Goal: Information Seeking & Learning: Find specific fact

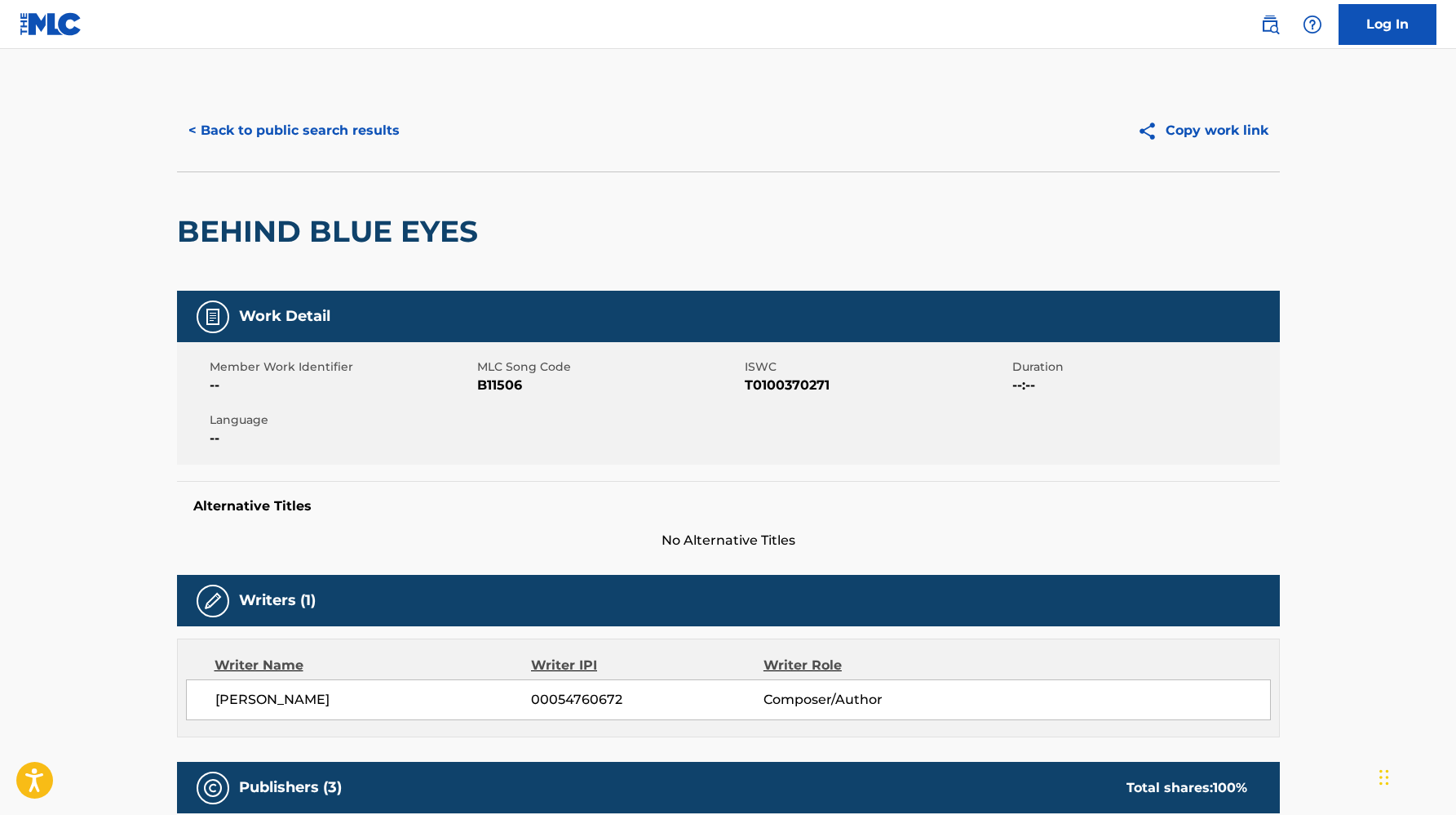
click at [233, 114] on button "< Back to public search results" at bounding box center [294, 131] width 235 height 41
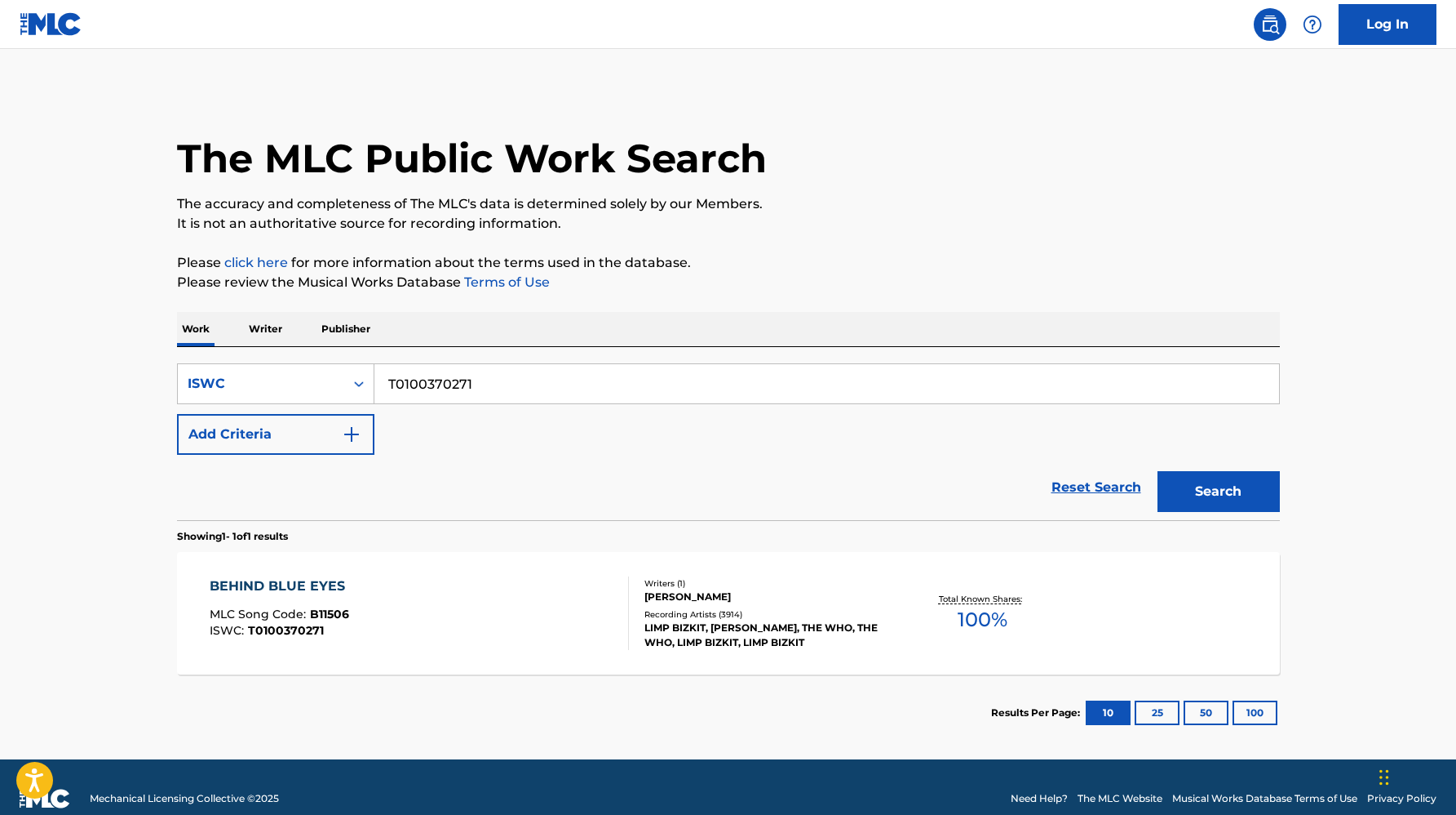
click at [423, 376] on input "T0100370271" at bounding box center [827, 384] width 905 height 39
click at [1157, 471] on button "Search" at bounding box center [1218, 492] width 122 height 41
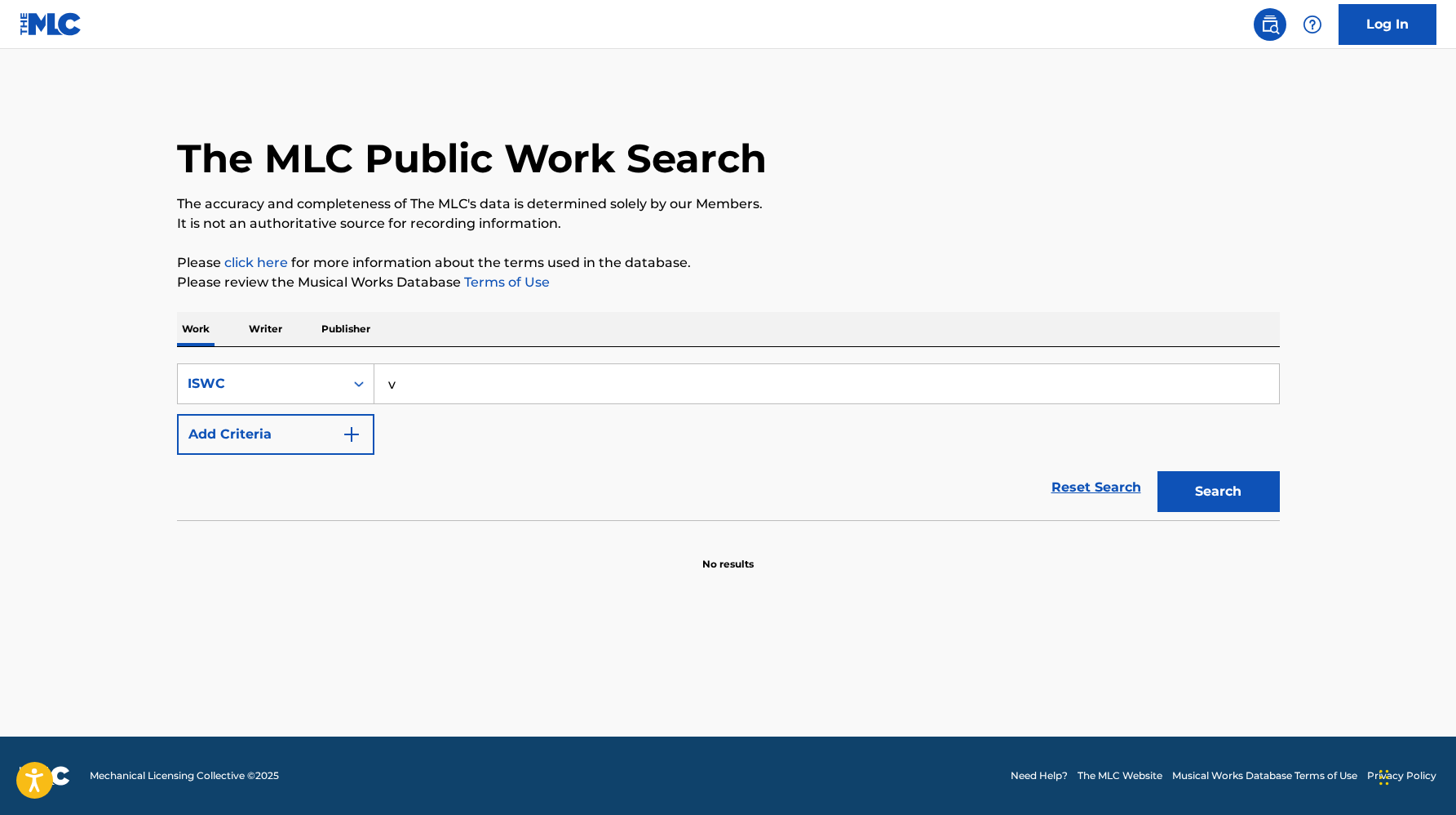
click at [419, 383] on input "v" at bounding box center [827, 384] width 905 height 39
paste input "T3012193890"
type input "T3012193890"
click at [1157, 471] on button "Search" at bounding box center [1218, 492] width 122 height 41
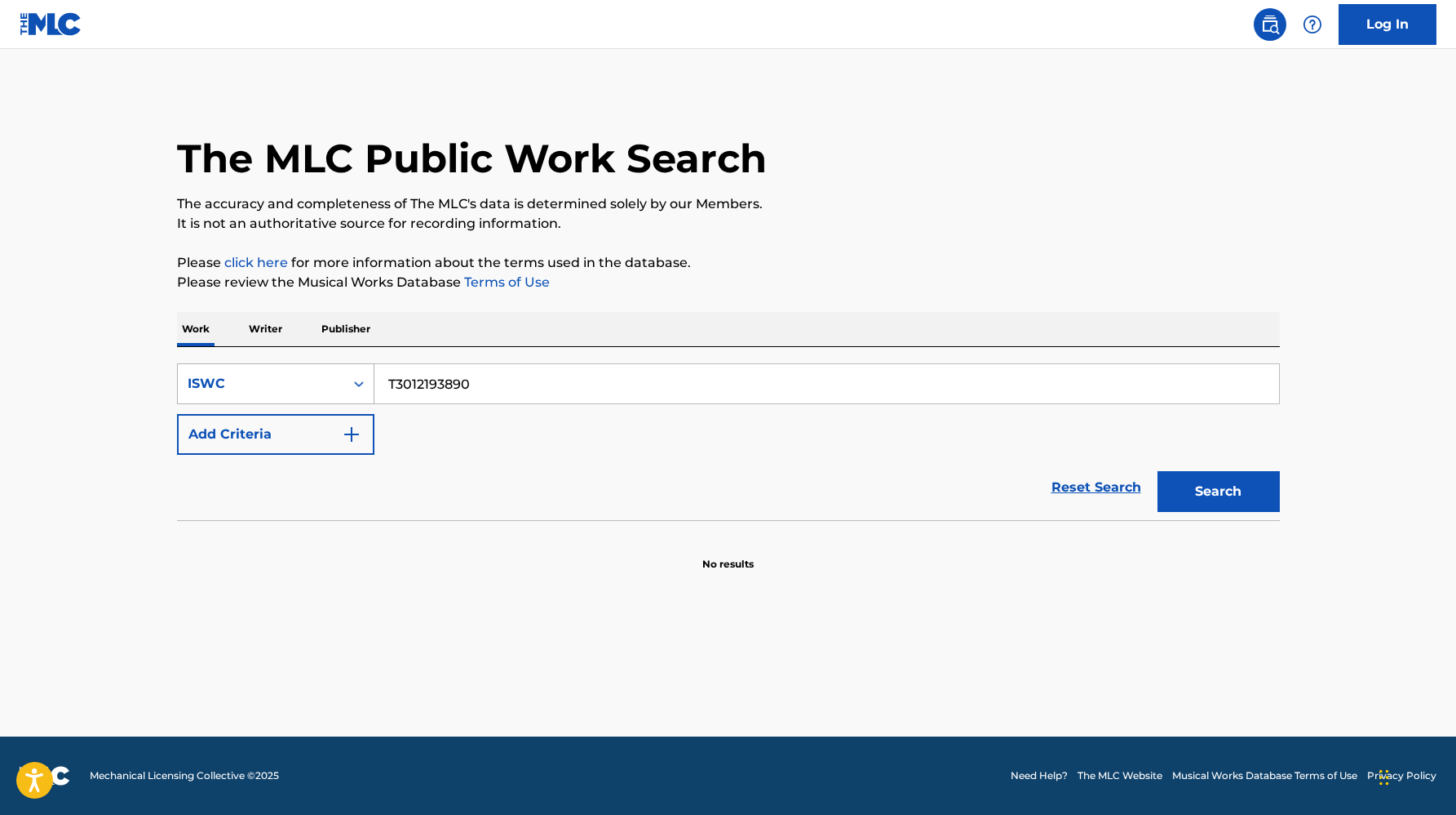
click at [220, 376] on div "ISWC" at bounding box center [261, 383] width 147 height 20
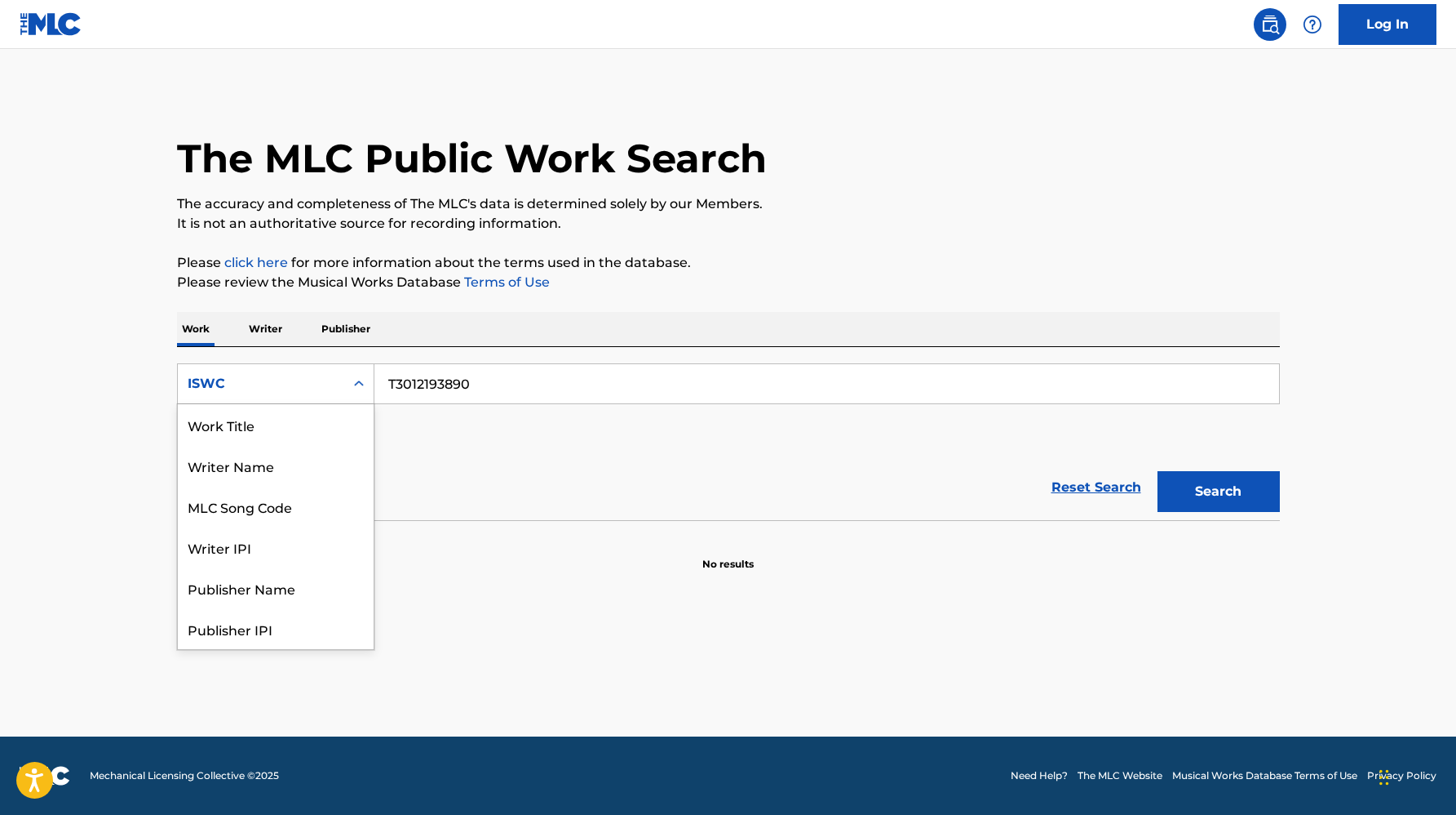
scroll to position [82, 0]
click at [282, 513] on div "Publisher Name" at bounding box center [276, 506] width 196 height 41
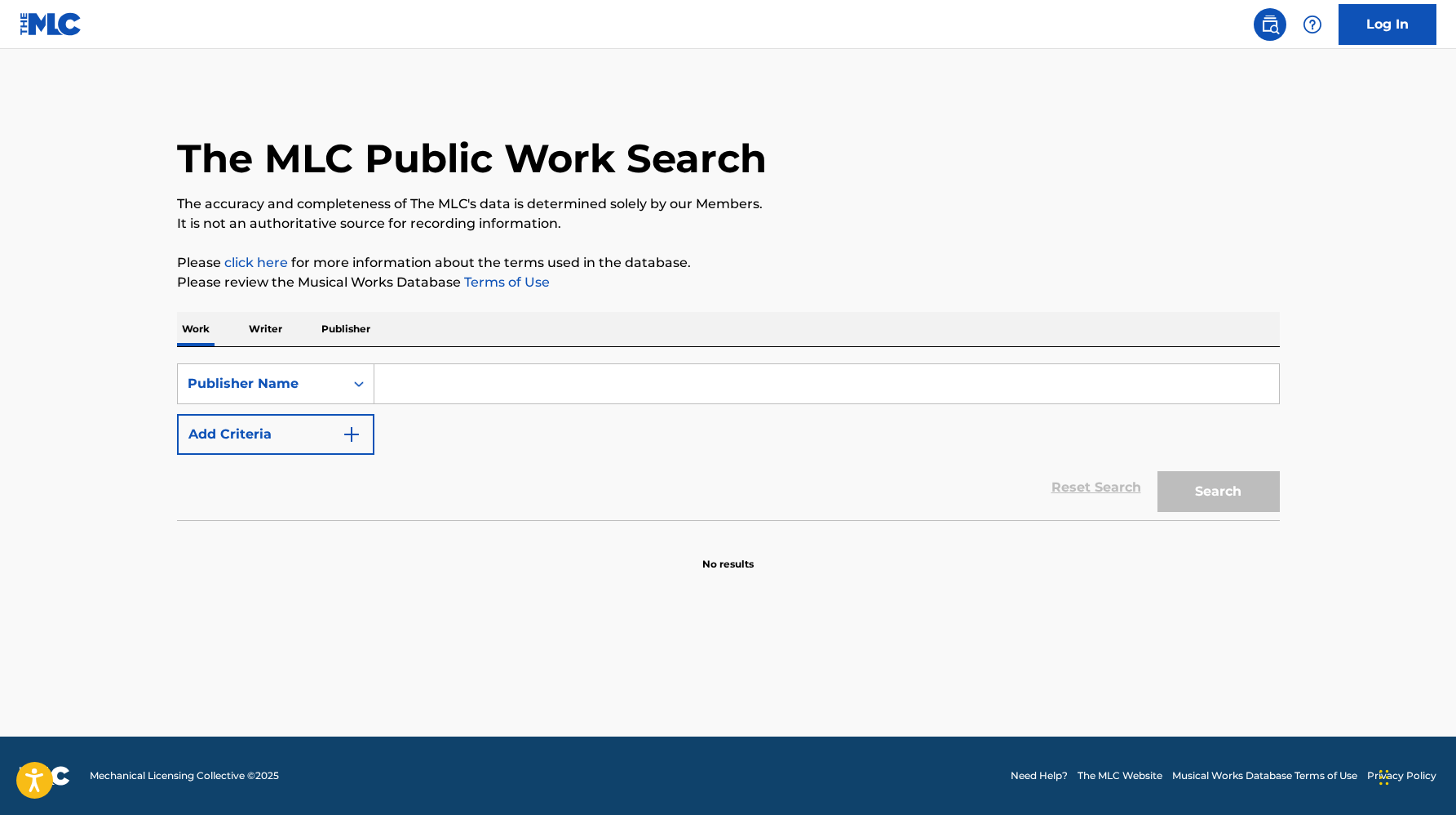
click at [451, 390] on input "Search Form" at bounding box center [827, 384] width 905 height 39
paste input "ENT ONE PUBLISHING"
type input "ENT ONE PUBLISHING"
click at [1157, 471] on button "Search" at bounding box center [1218, 492] width 122 height 41
click at [1241, 492] on button "Search" at bounding box center [1218, 492] width 122 height 41
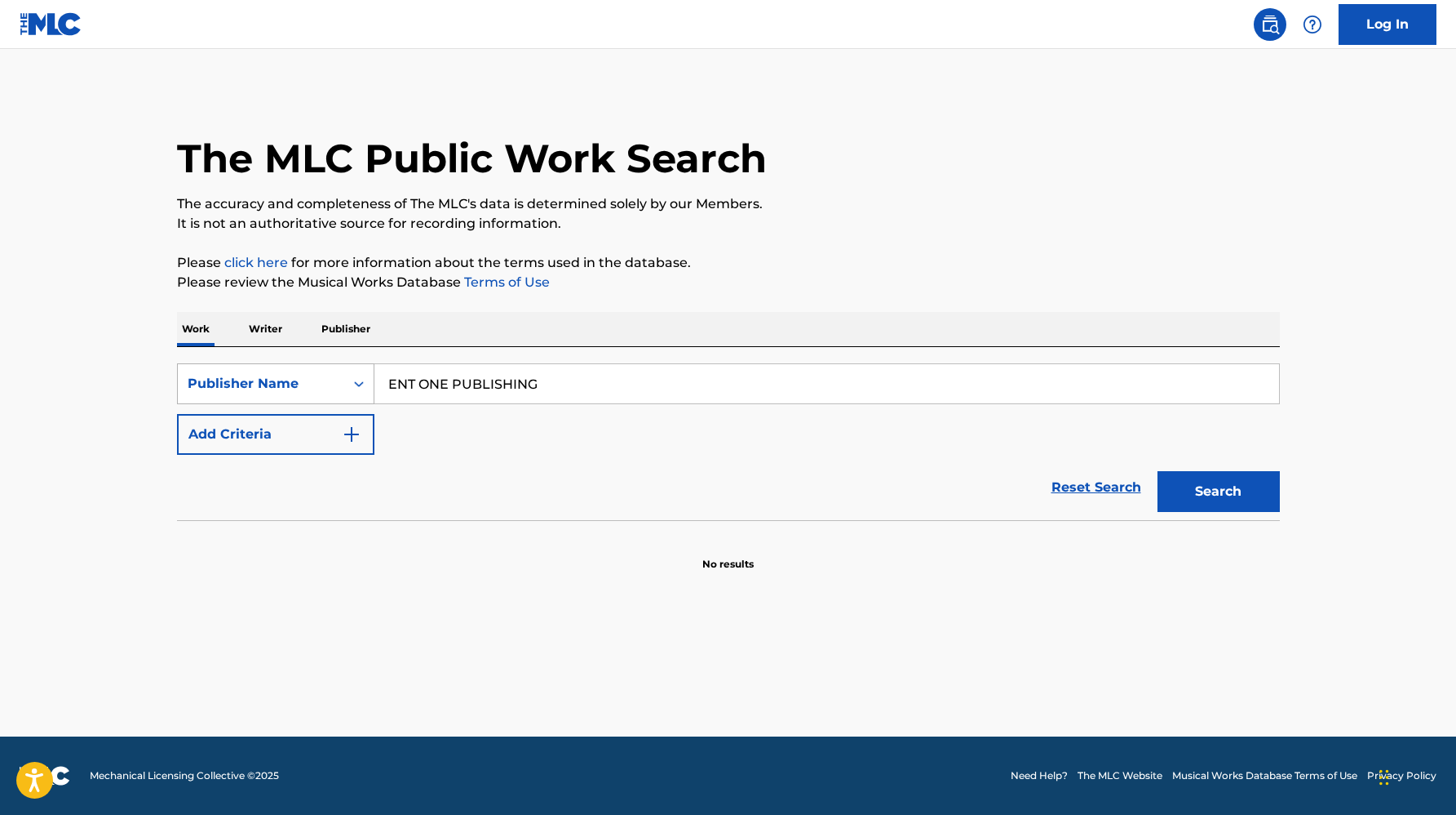
click at [334, 396] on div "Publisher Name" at bounding box center [261, 383] width 166 height 31
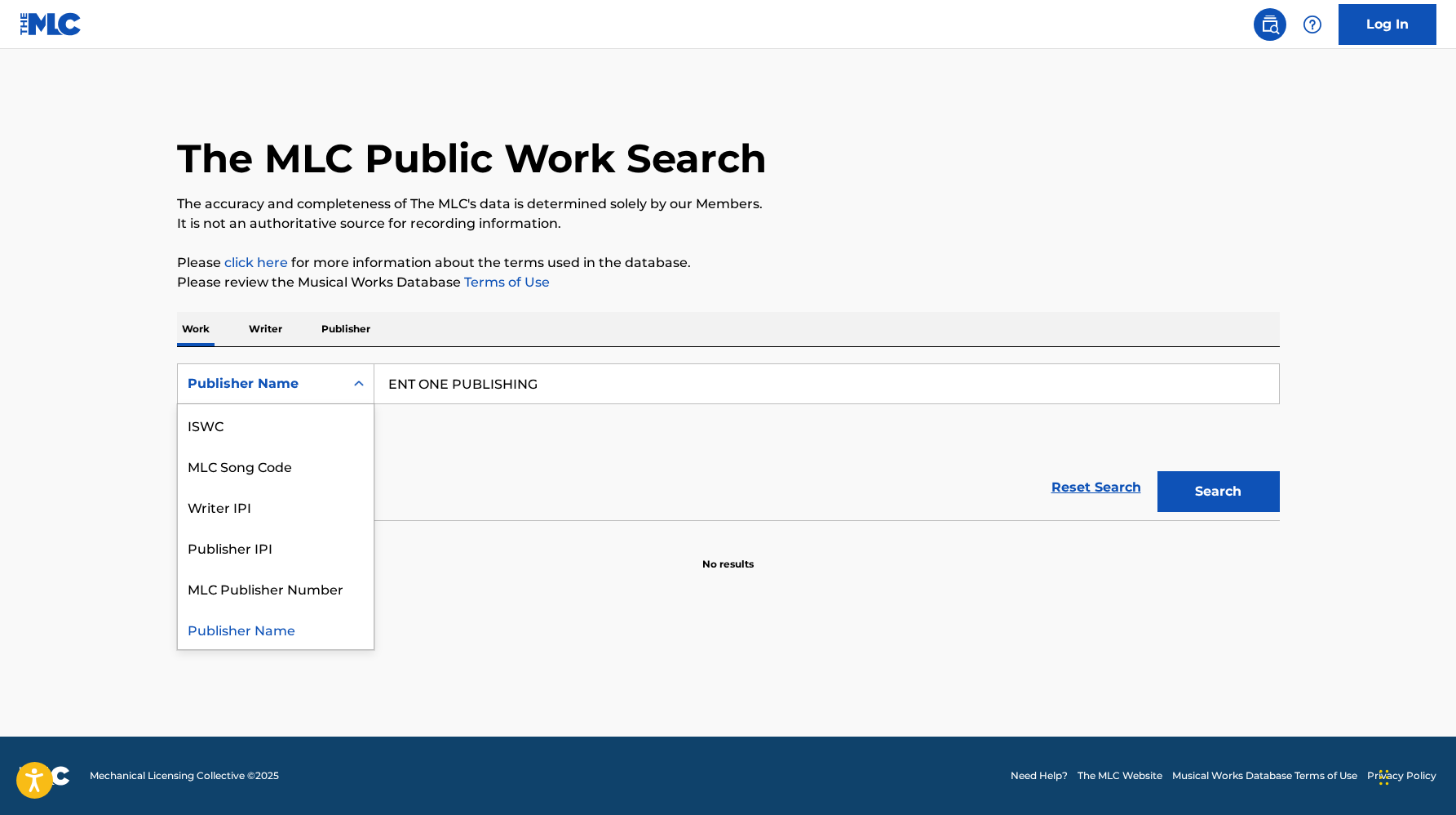
scroll to position [0, 0]
click at [288, 427] on div "Work Title" at bounding box center [276, 424] width 196 height 41
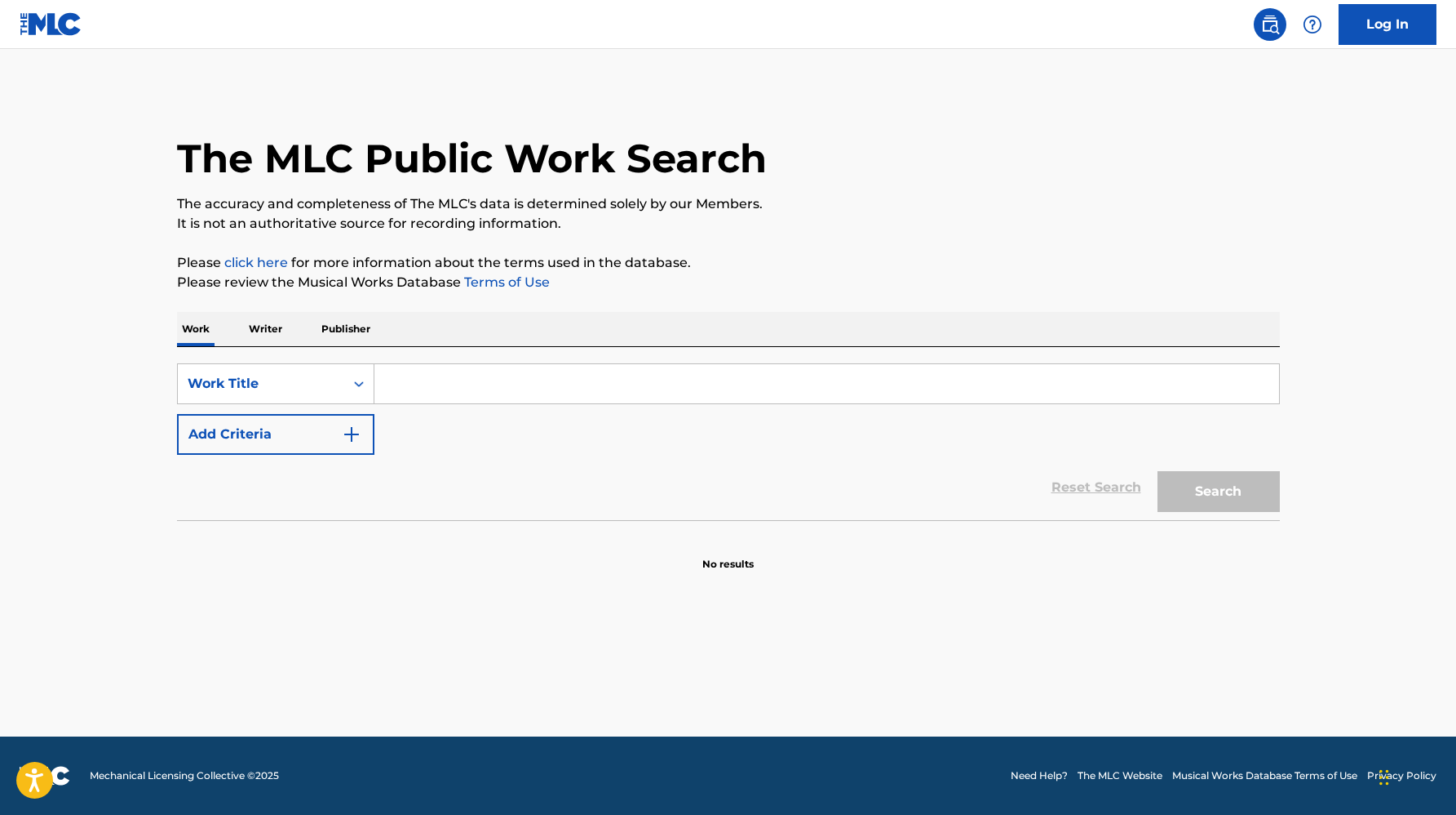
click at [424, 373] on input "Search Form" at bounding box center [827, 384] width 905 height 39
paste input "MOVEON"
type input "MOVEON"
click at [333, 438] on button "Add Criteria" at bounding box center [276, 434] width 197 height 41
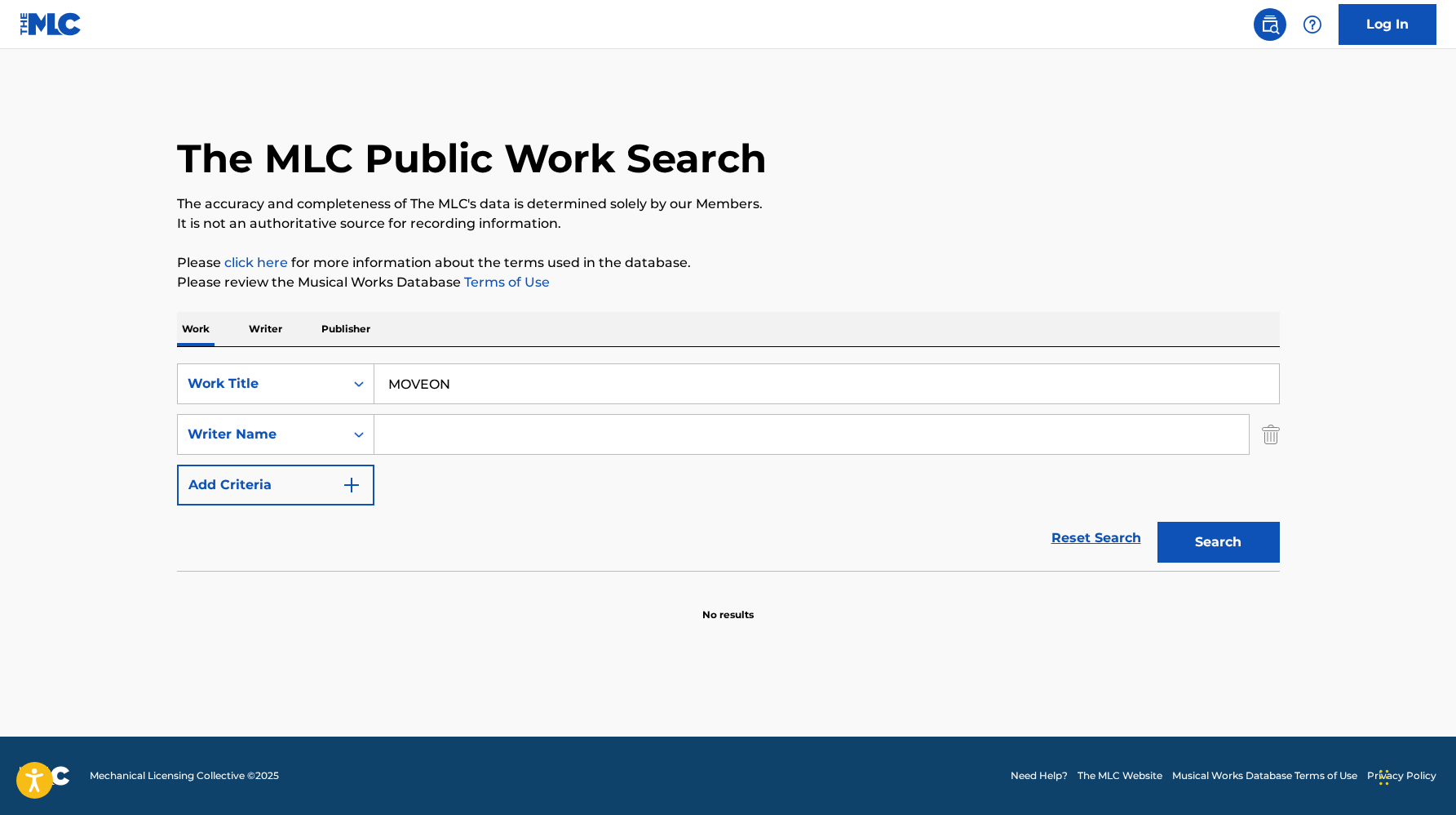
click at [403, 431] on input "Search Form" at bounding box center [811, 434] width 874 height 39
paste input "[PERSON_NAME] [PERSON_NAME]\t, RACE [PERSON_NAME], [PERSON_NAME], [PERSON_NAME]…"
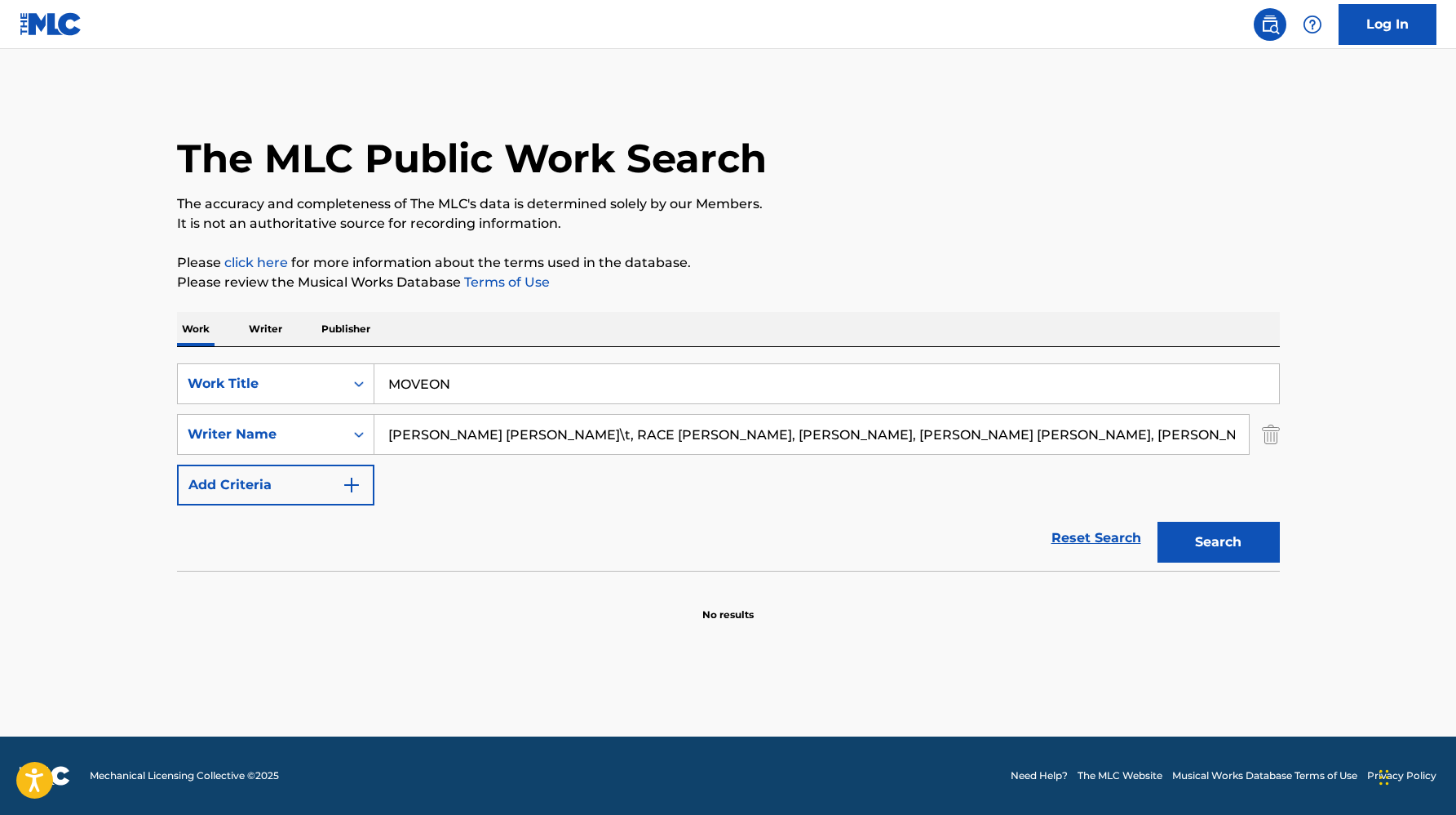
scroll to position [0, 102]
drag, startPoint x: 453, startPoint y: 435, endPoint x: 1459, endPoint y: 453, distance: 1006.2
click at [1455, 453] on html "Accessibility Screen-Reader Guide, Feedback, and Issue Reporting | New window L…" at bounding box center [728, 407] width 1456 height 815
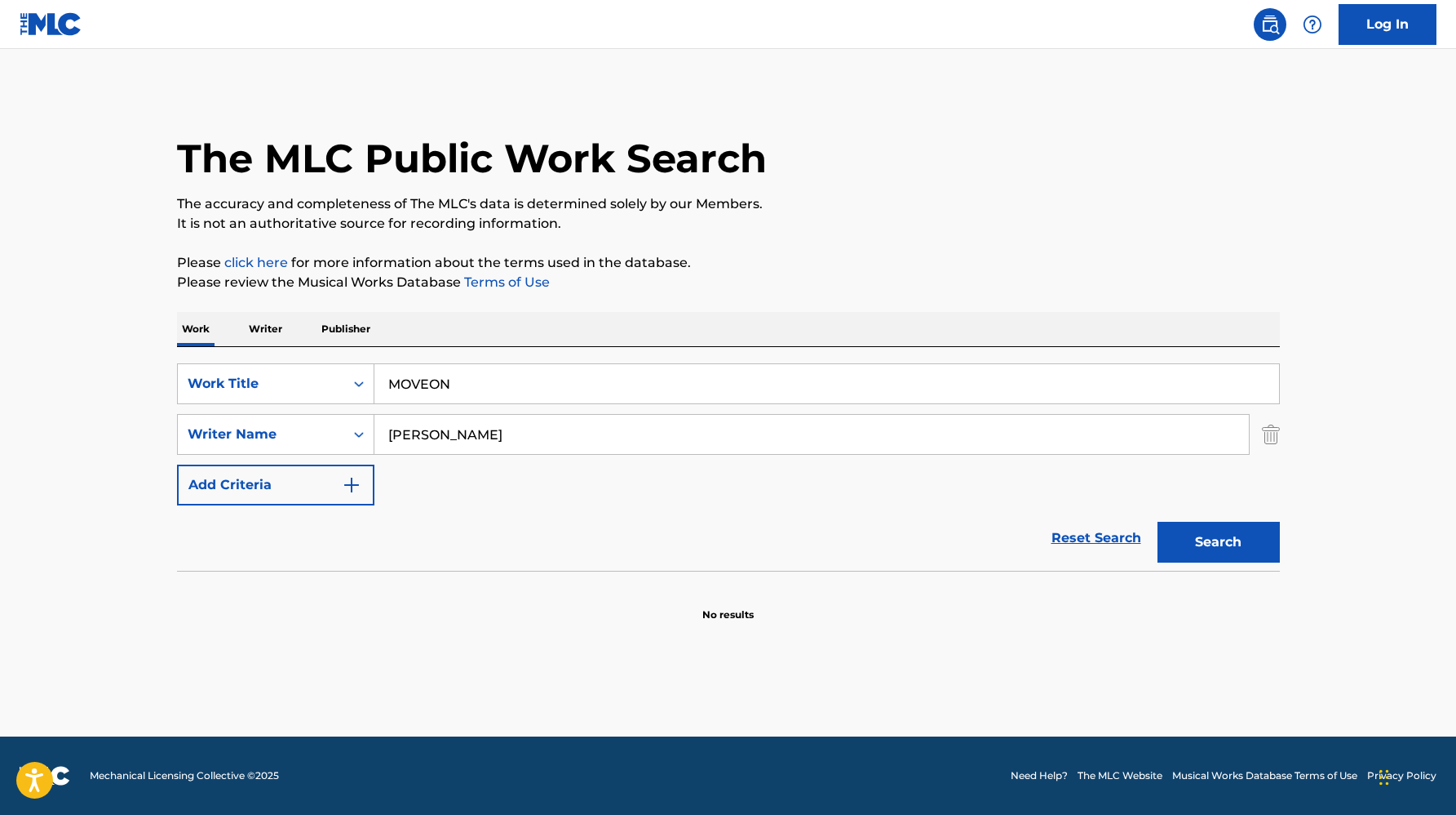
scroll to position [0, 0]
type input "[PERSON_NAME]"
click at [1157, 521] on button "Search" at bounding box center [1218, 542] width 122 height 41
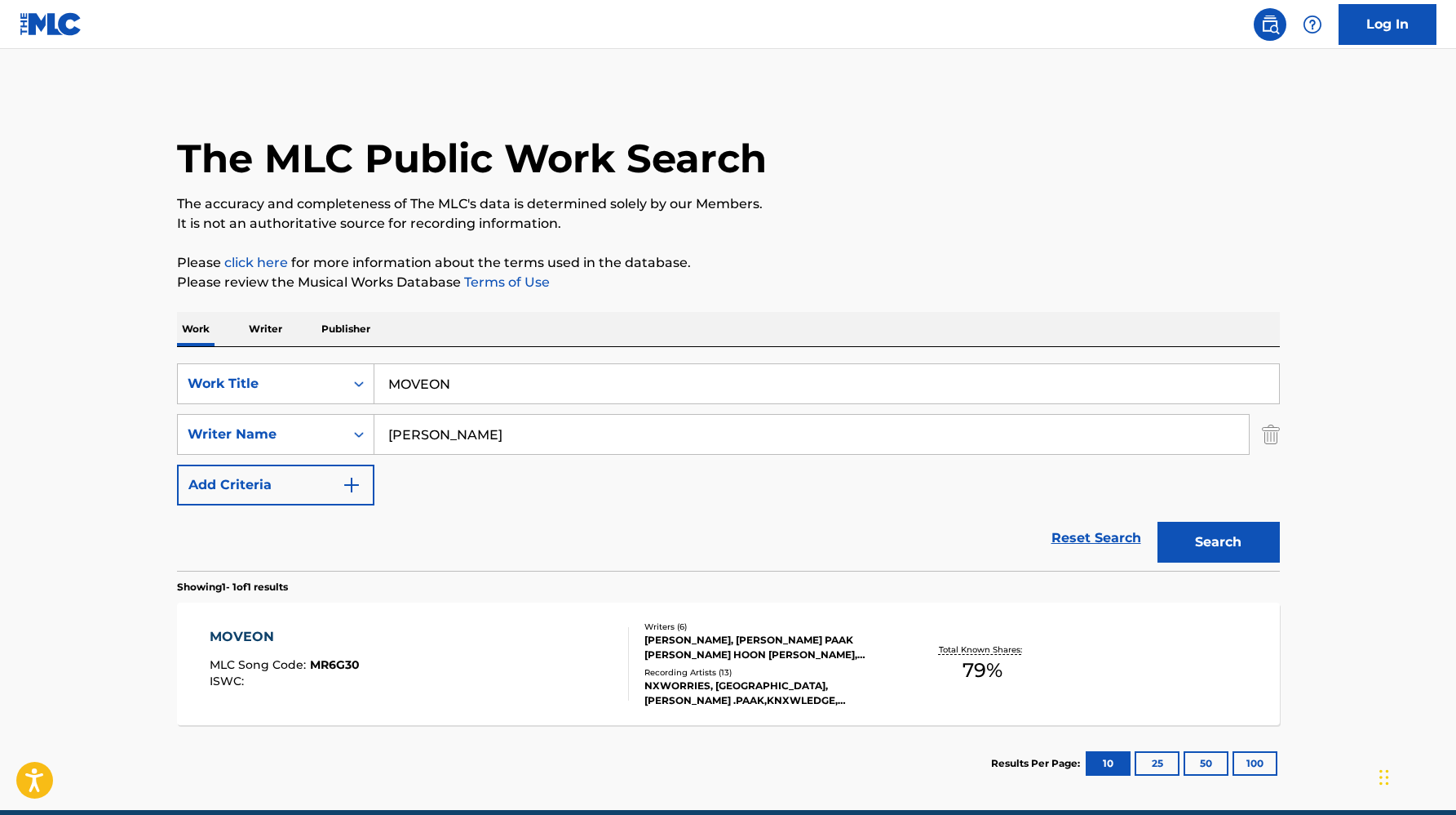
click at [752, 656] on div "[PERSON_NAME], [PERSON_NAME] PAAK [PERSON_NAME] HOON [PERSON_NAME], [PERSON_NAM…" at bounding box center [768, 647] width 247 height 29
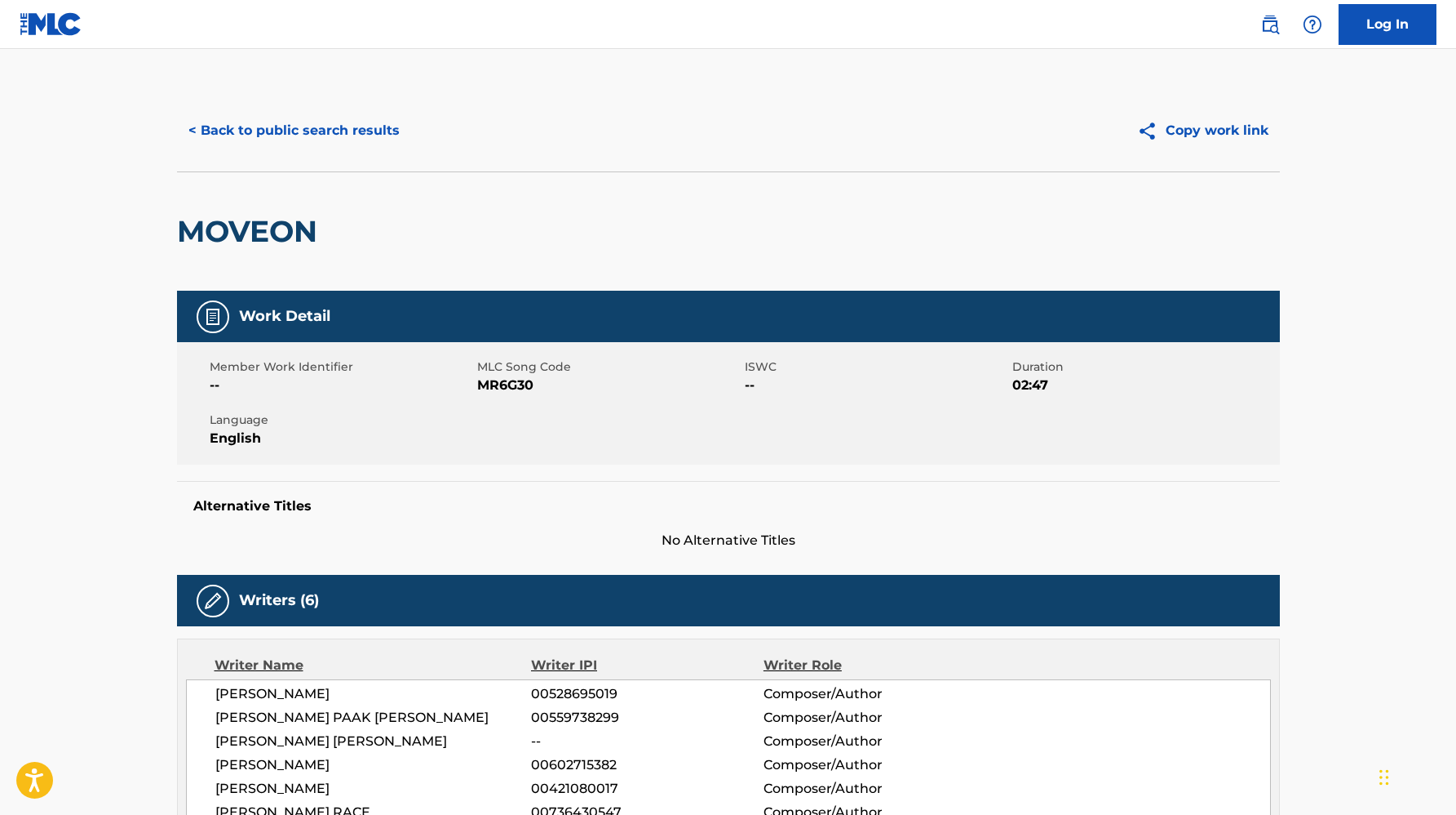
click at [487, 382] on span "MR6G30" at bounding box center [609, 385] width 264 height 20
copy span "MR6G30"
click at [293, 138] on button "< Back to public search results" at bounding box center [294, 131] width 235 height 41
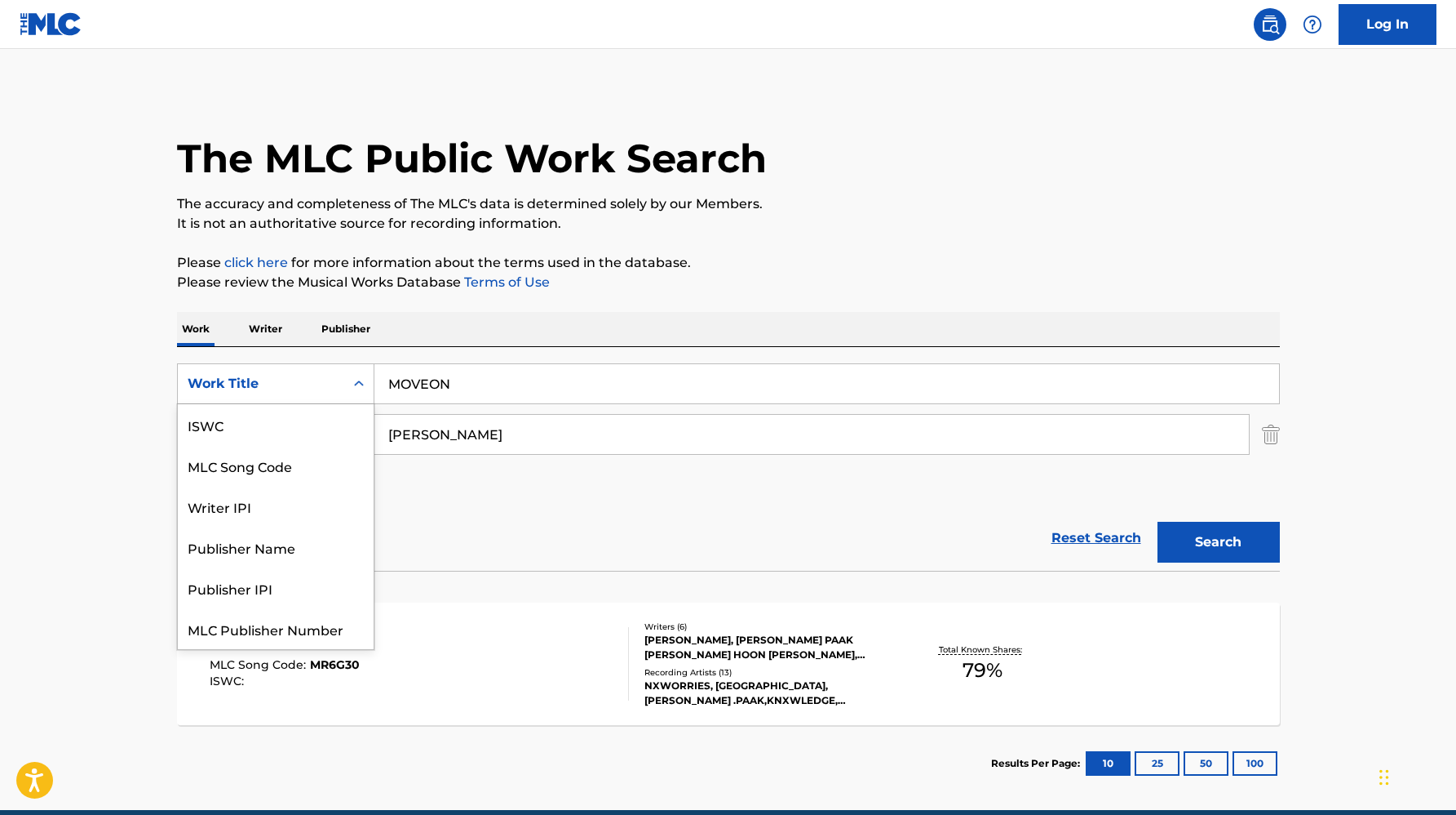
click at [336, 390] on div "Work Title" at bounding box center [261, 383] width 166 height 31
click at [272, 432] on div "ISWC" at bounding box center [276, 424] width 196 height 41
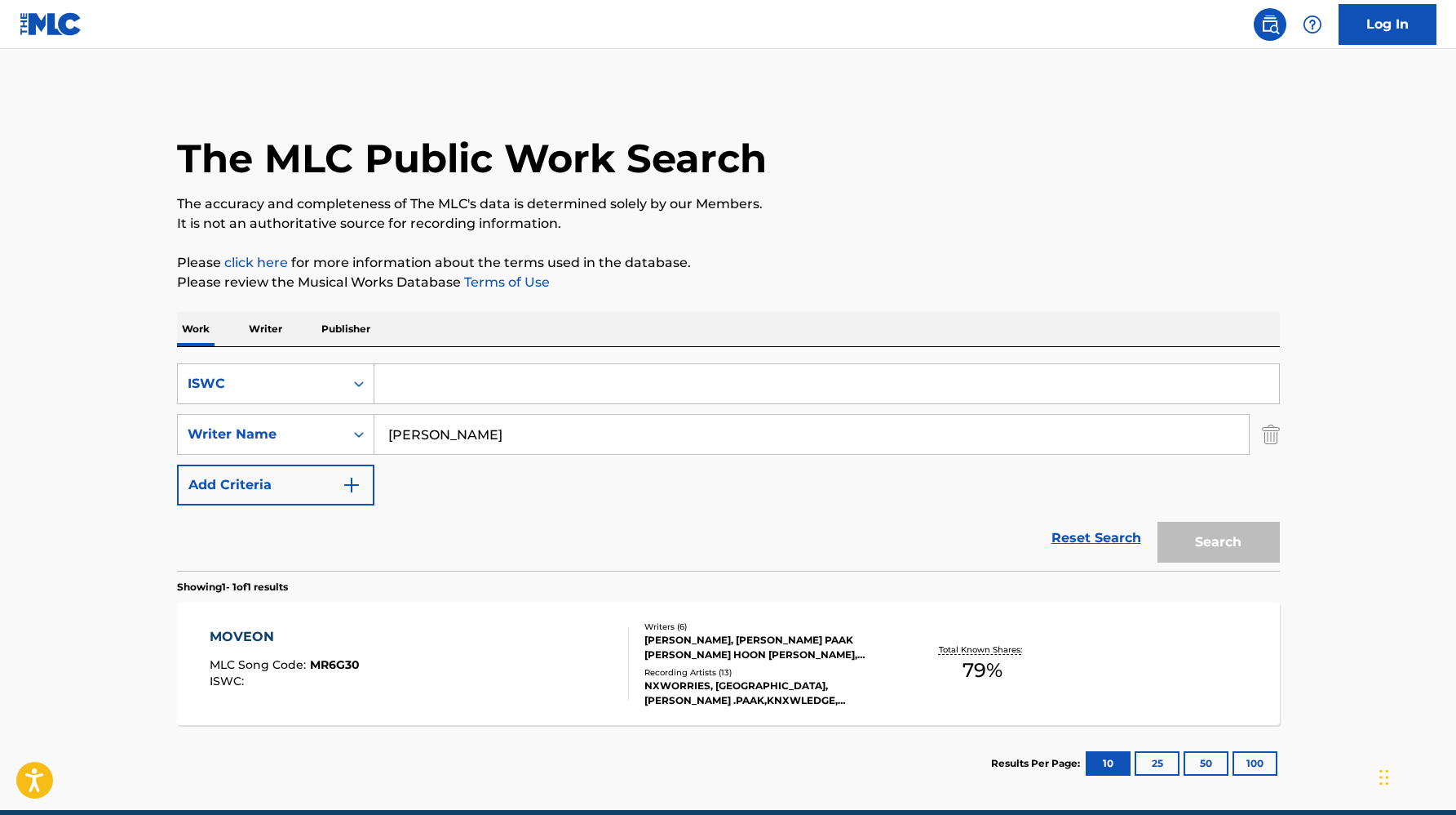
click at [403, 428] on input "[PERSON_NAME]" at bounding box center [811, 434] width 874 height 39
click at [430, 387] on input "Search Form" at bounding box center [827, 384] width 905 height 39
paste input "T9235867079"
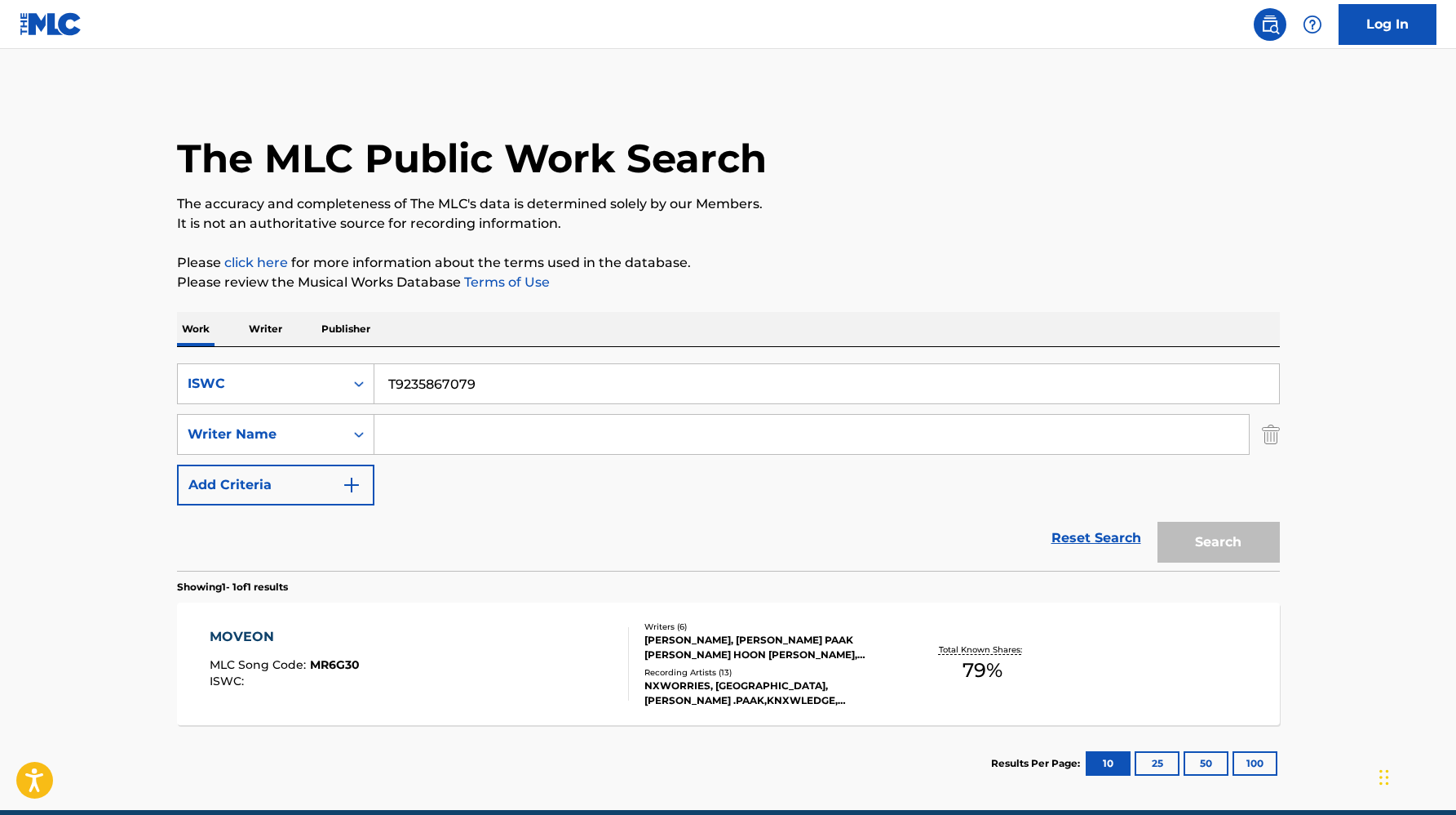
type input "T9235867079"
click at [1157, 521] on button "Search" at bounding box center [1218, 542] width 122 height 41
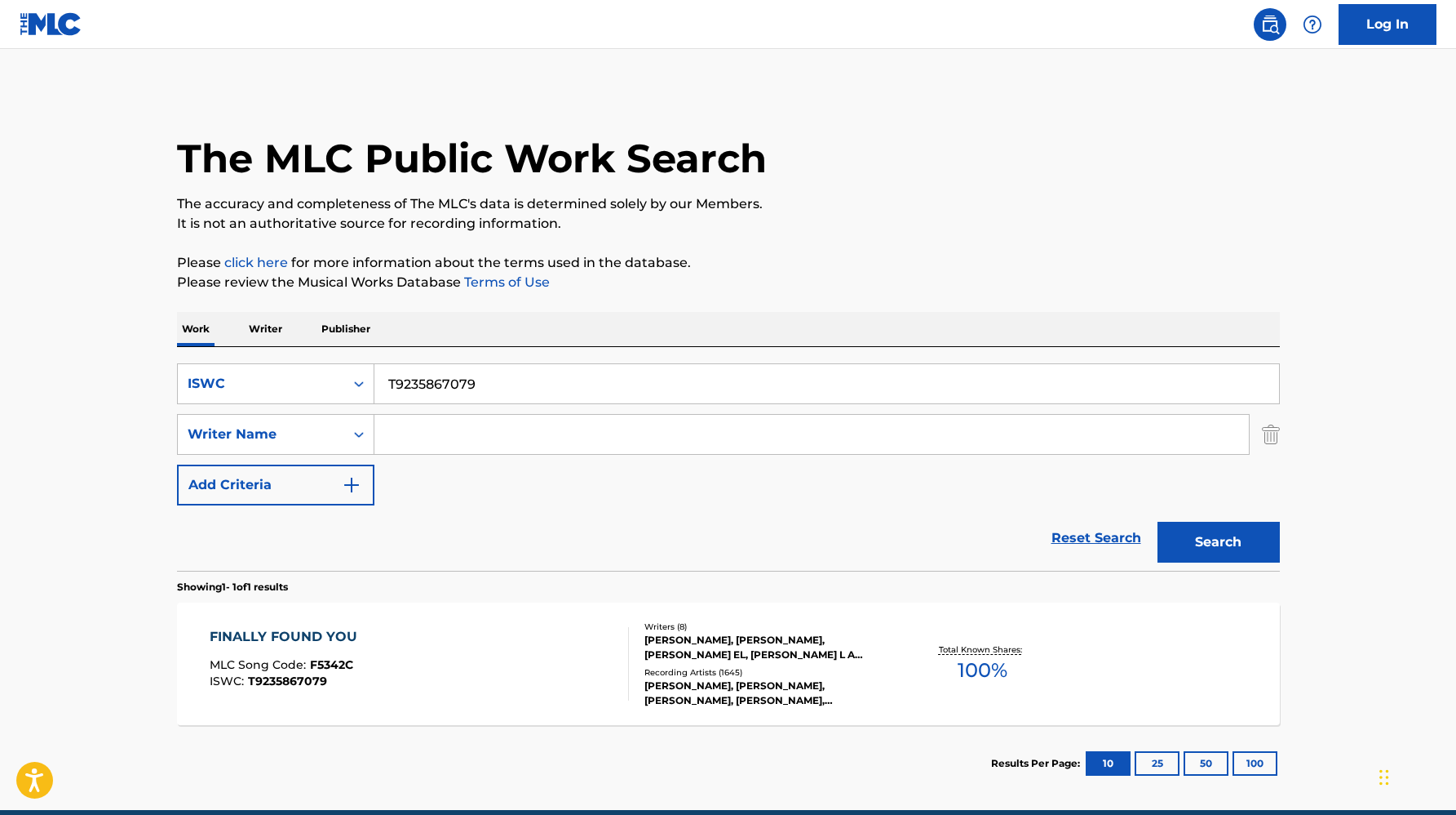
click at [734, 663] on div "Writers ( 8 ) [PERSON_NAME], [PERSON_NAME], [PERSON_NAME], [PERSON_NAME] L A [P…" at bounding box center [759, 664] width 262 height 87
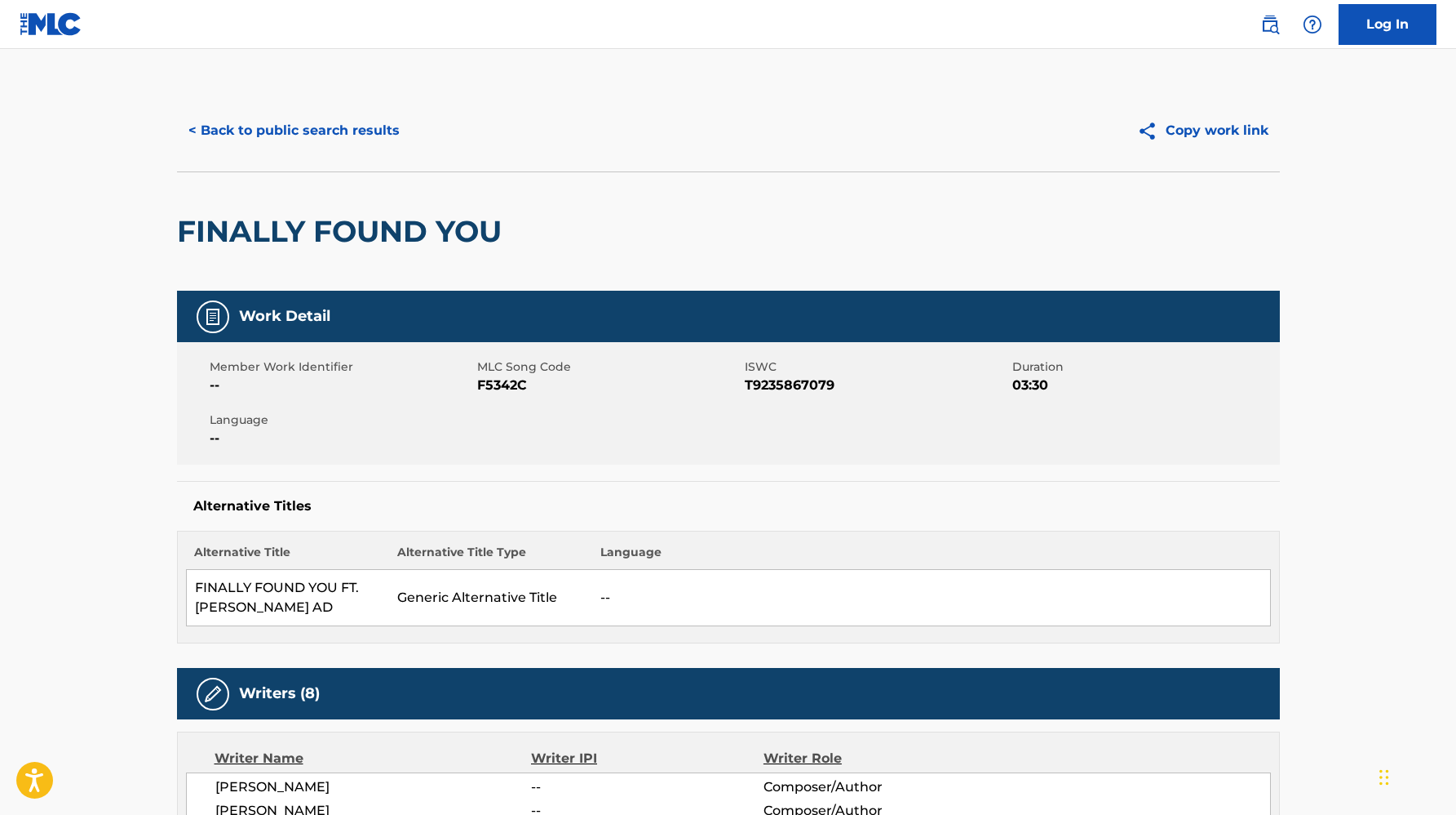
click at [513, 380] on span "F5342C" at bounding box center [609, 385] width 264 height 20
copy span "F5342C"
click at [359, 131] on button "< Back to public search results" at bounding box center [294, 131] width 235 height 41
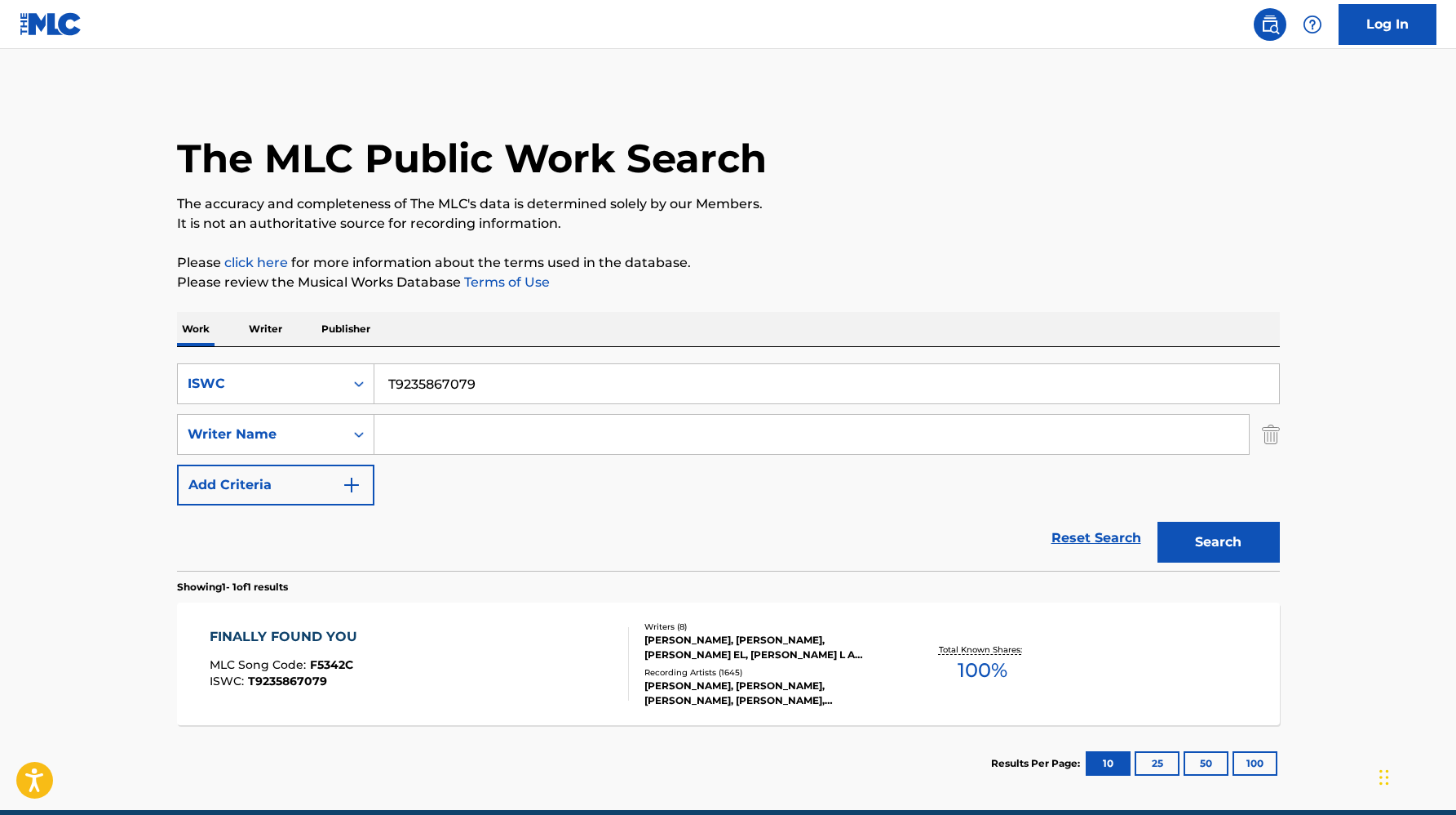
click at [431, 384] on input "T9235867079" at bounding box center [827, 384] width 905 height 39
paste input "177079413"
click at [1157, 521] on button "Search" at bounding box center [1218, 542] width 122 height 41
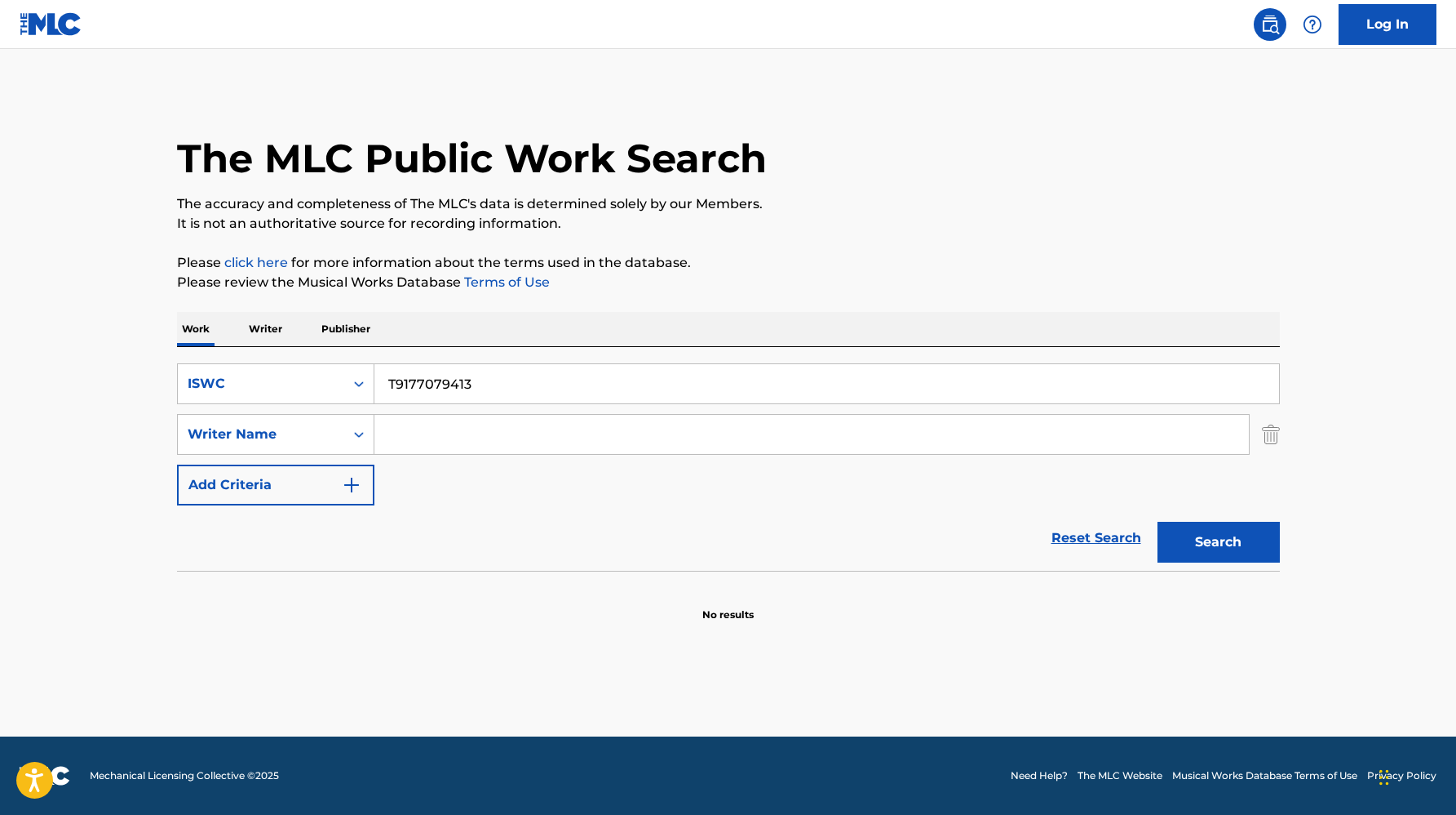
click at [617, 397] on input "T9177079413" at bounding box center [827, 384] width 905 height 39
paste input "69624231"
type input "T9169624231"
click at [1157, 521] on button "Search" at bounding box center [1218, 542] width 122 height 41
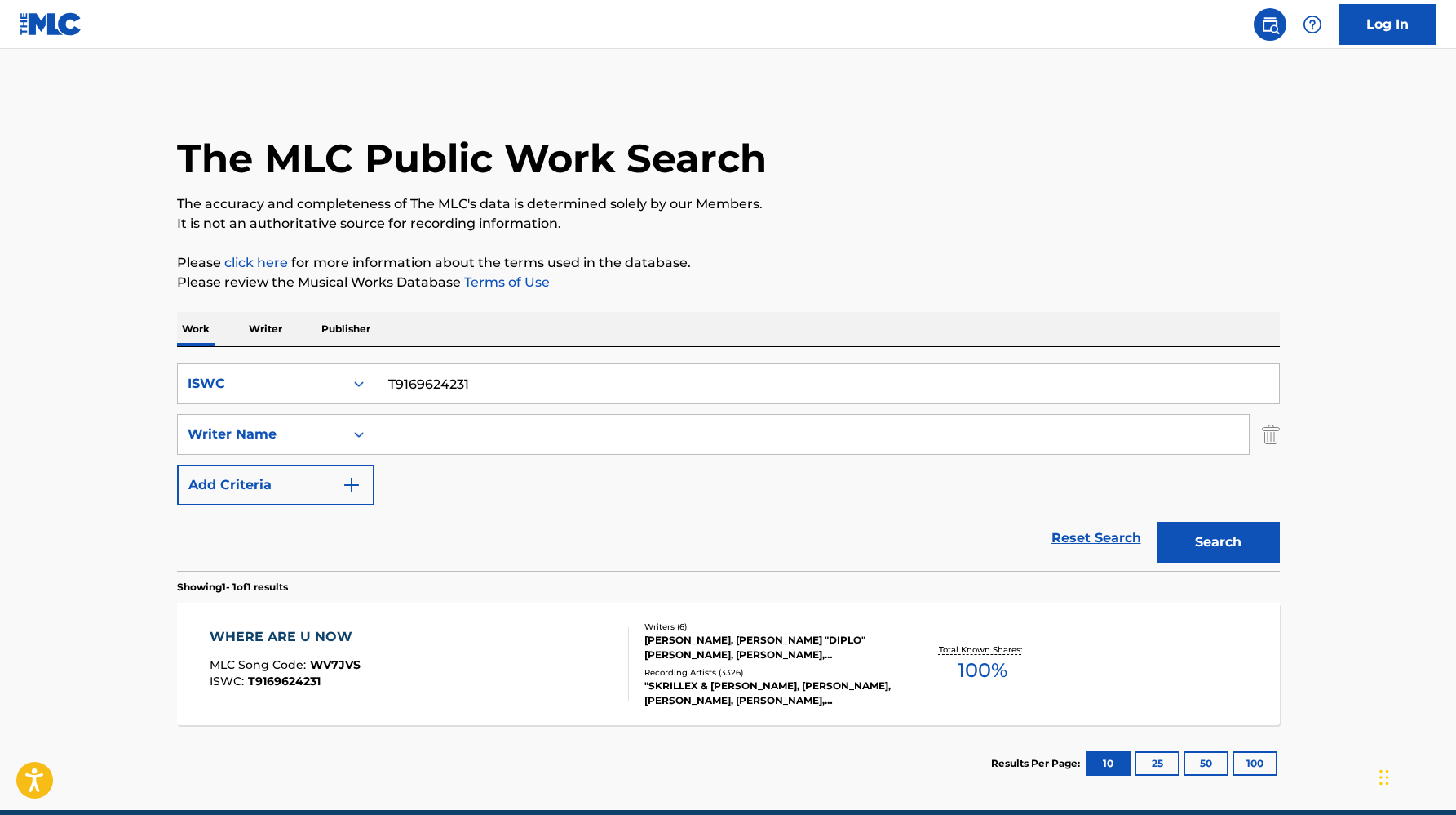
click at [705, 642] on div "[PERSON_NAME], [PERSON_NAME] "DIPLO" [PERSON_NAME], [PERSON_NAME], [PERSON_NAME…" at bounding box center [768, 647] width 247 height 29
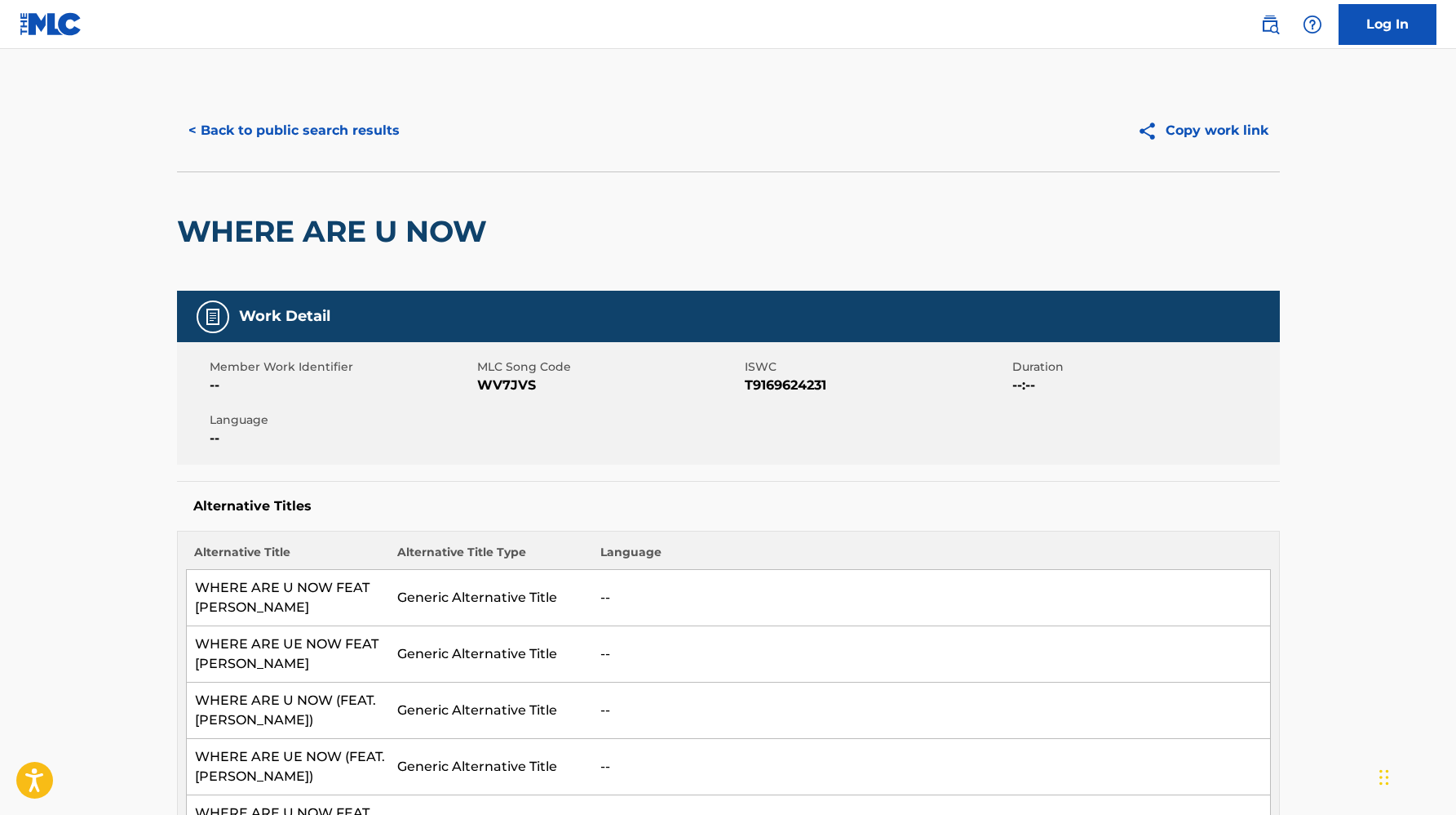
click at [769, 385] on span "T9169624231" at bounding box center [876, 385] width 264 height 20
copy span "T9169624231"
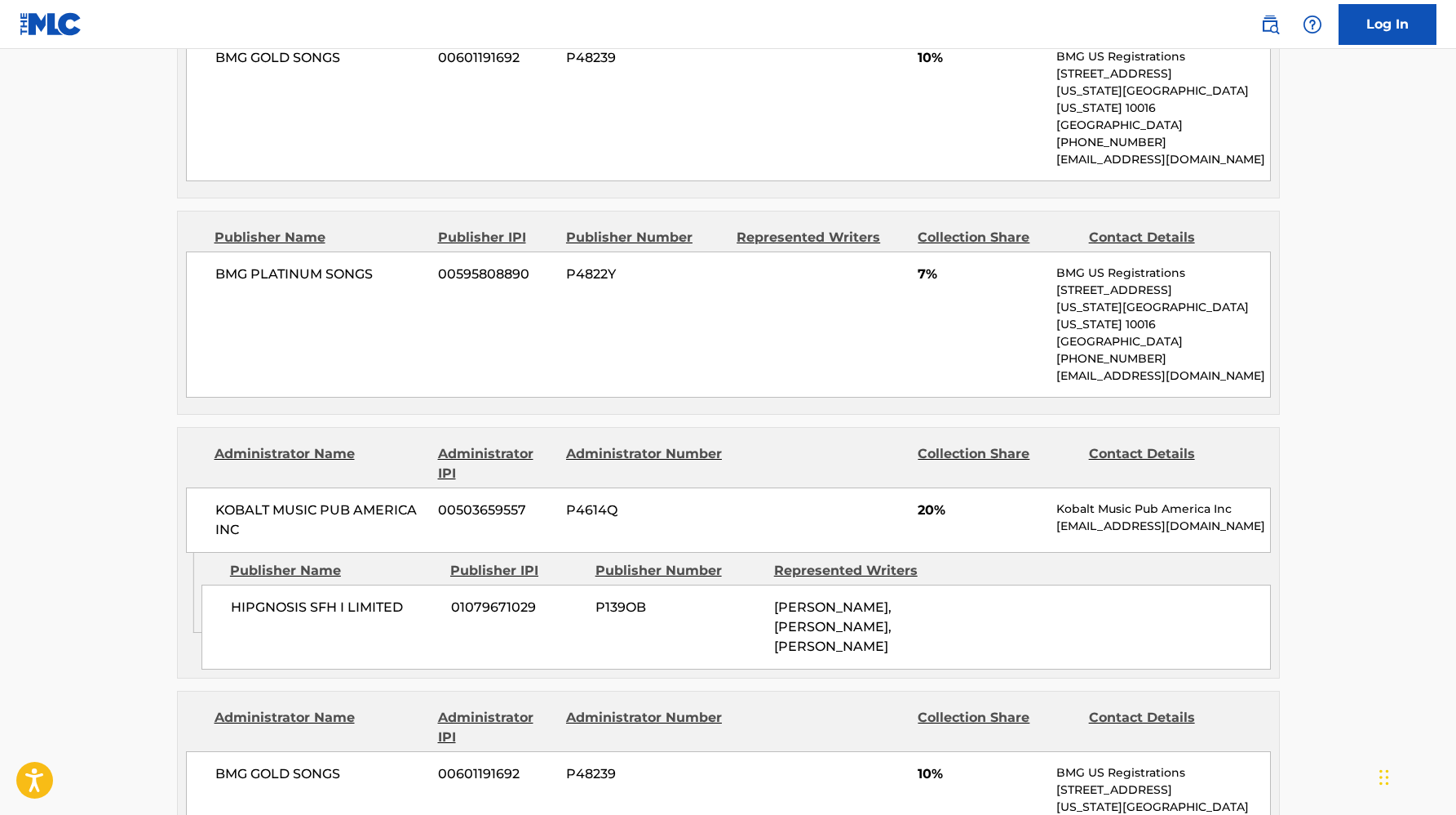
scroll to position [2687, 0]
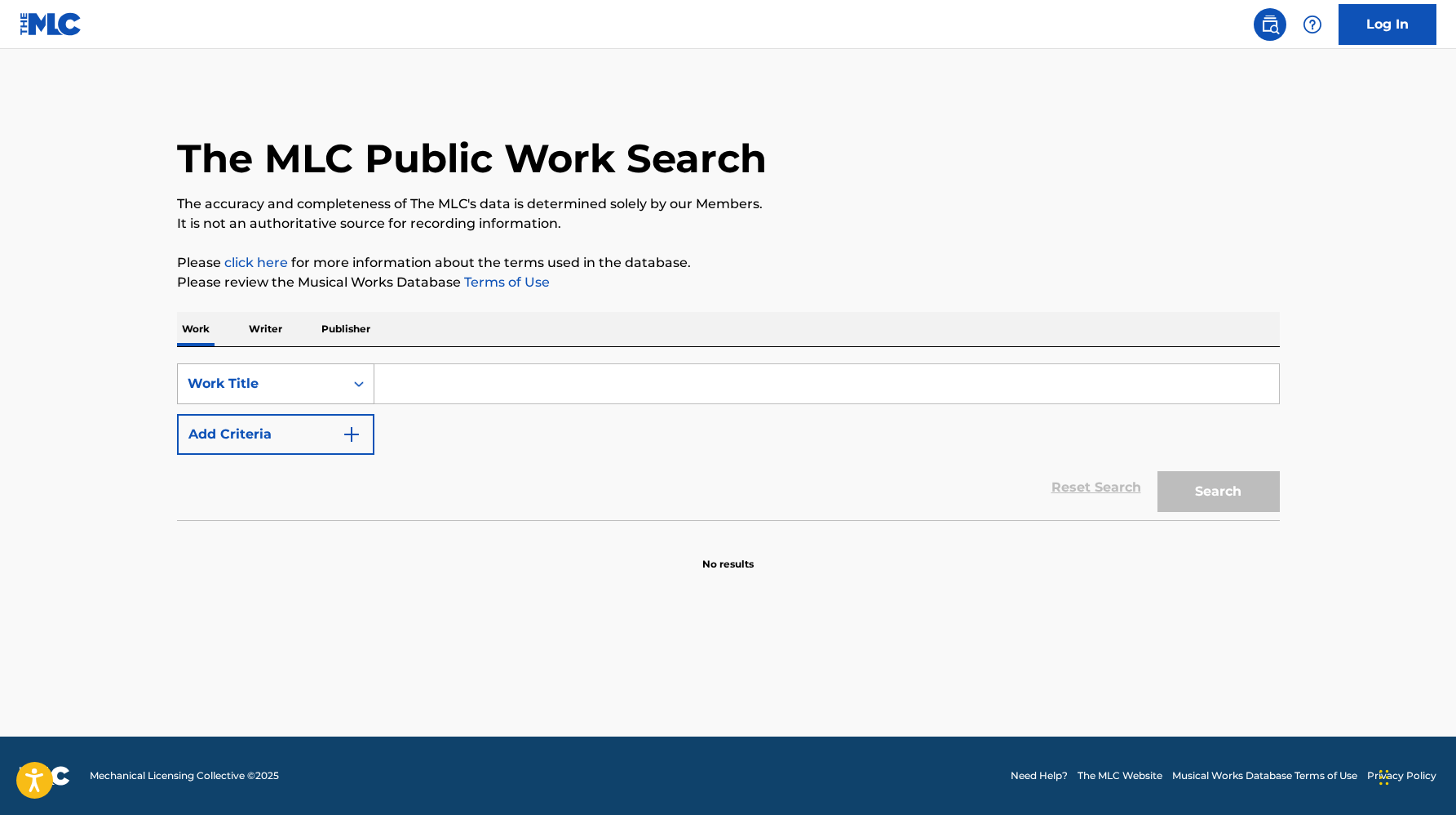
click at [236, 378] on div "Work Title" at bounding box center [261, 383] width 147 height 20
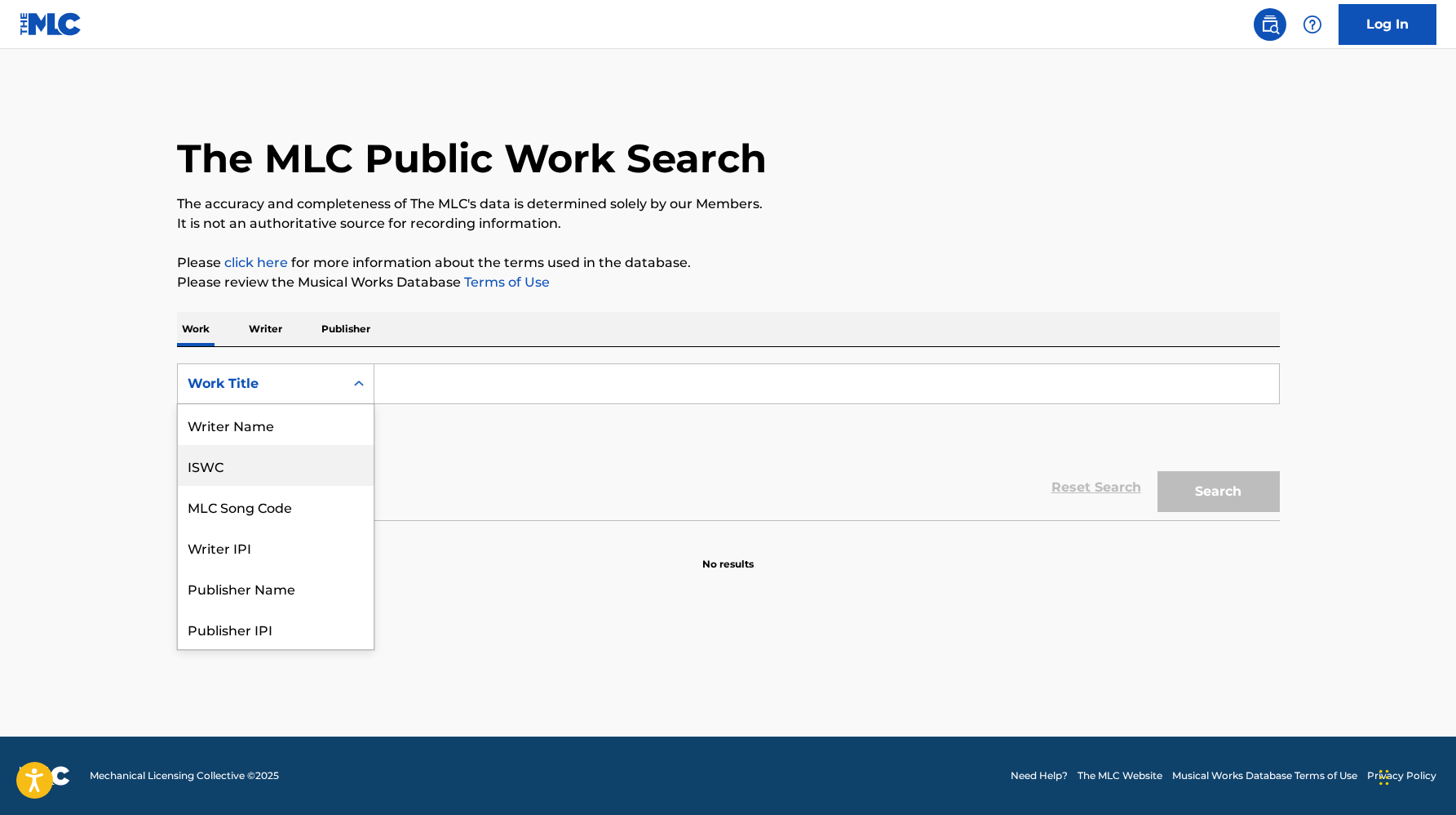
click at [238, 461] on div "ISWC" at bounding box center [276, 465] width 196 height 41
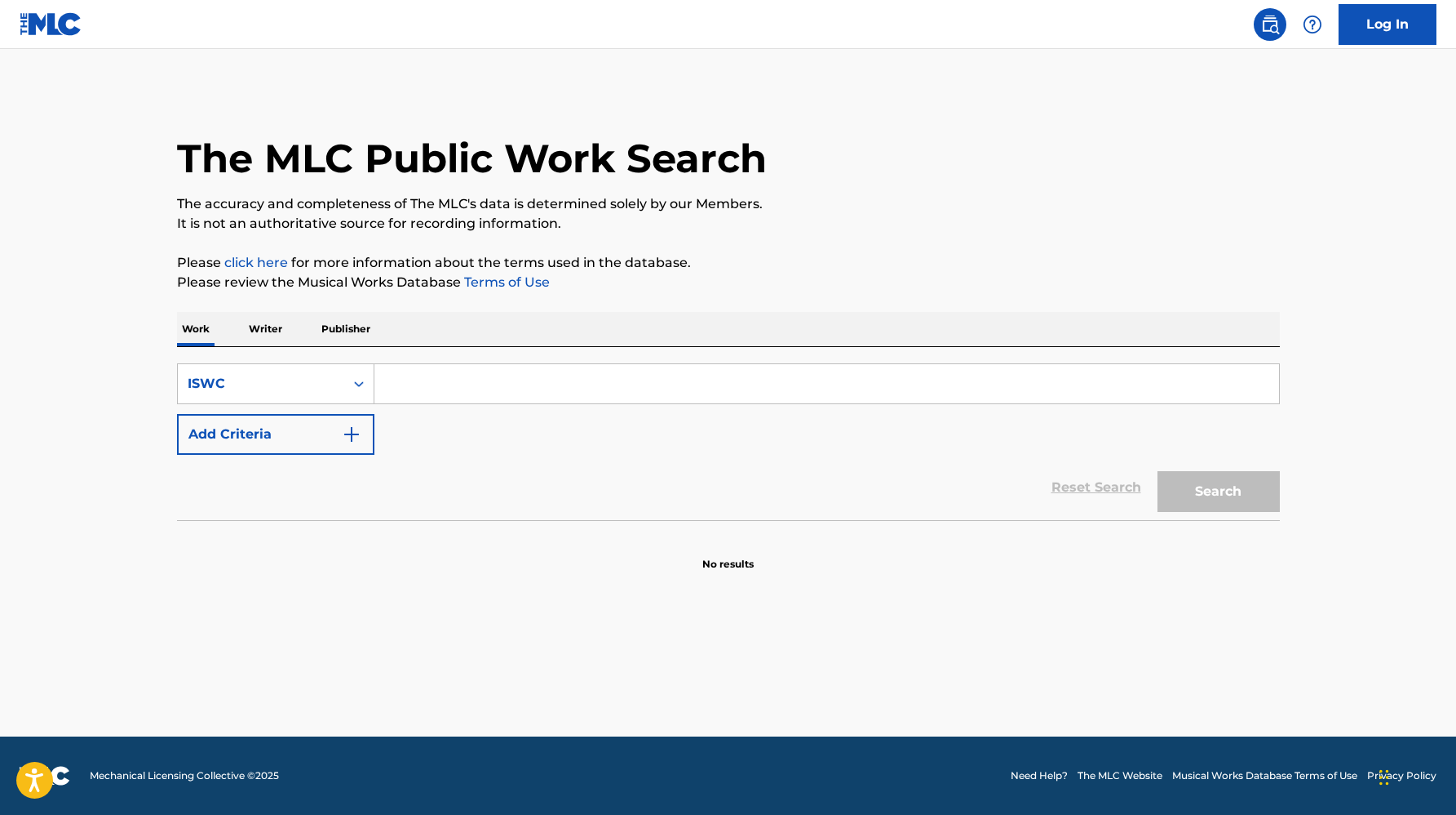
click at [447, 381] on input "Search Form" at bounding box center [827, 384] width 905 height 39
paste input "I Like Turtles Music"
type input "I Like Turtles Music"
click at [216, 383] on div "ISWC" at bounding box center [261, 383] width 147 height 20
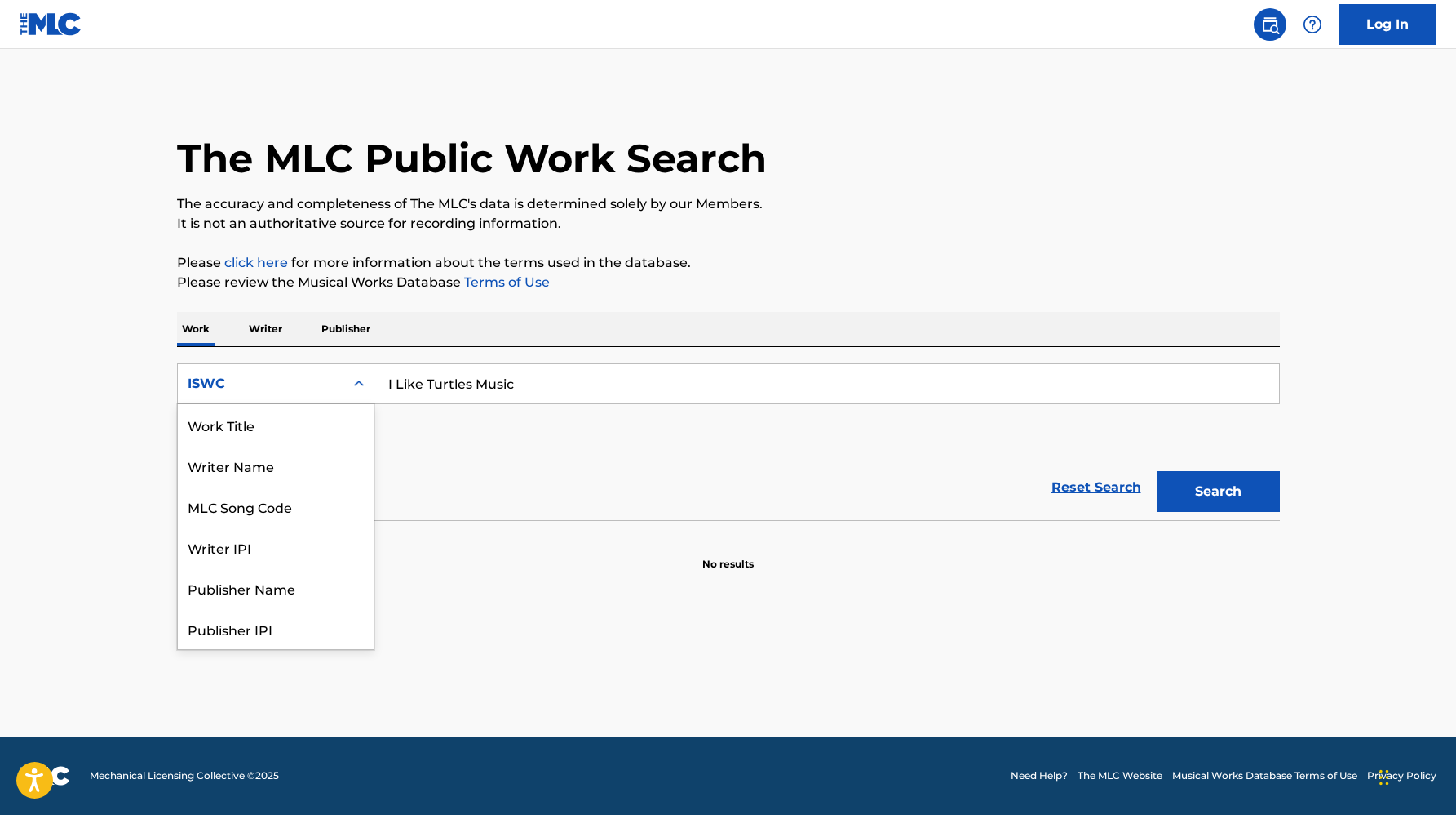
scroll to position [82, 0]
click at [246, 518] on div "Publisher Name" at bounding box center [276, 506] width 196 height 41
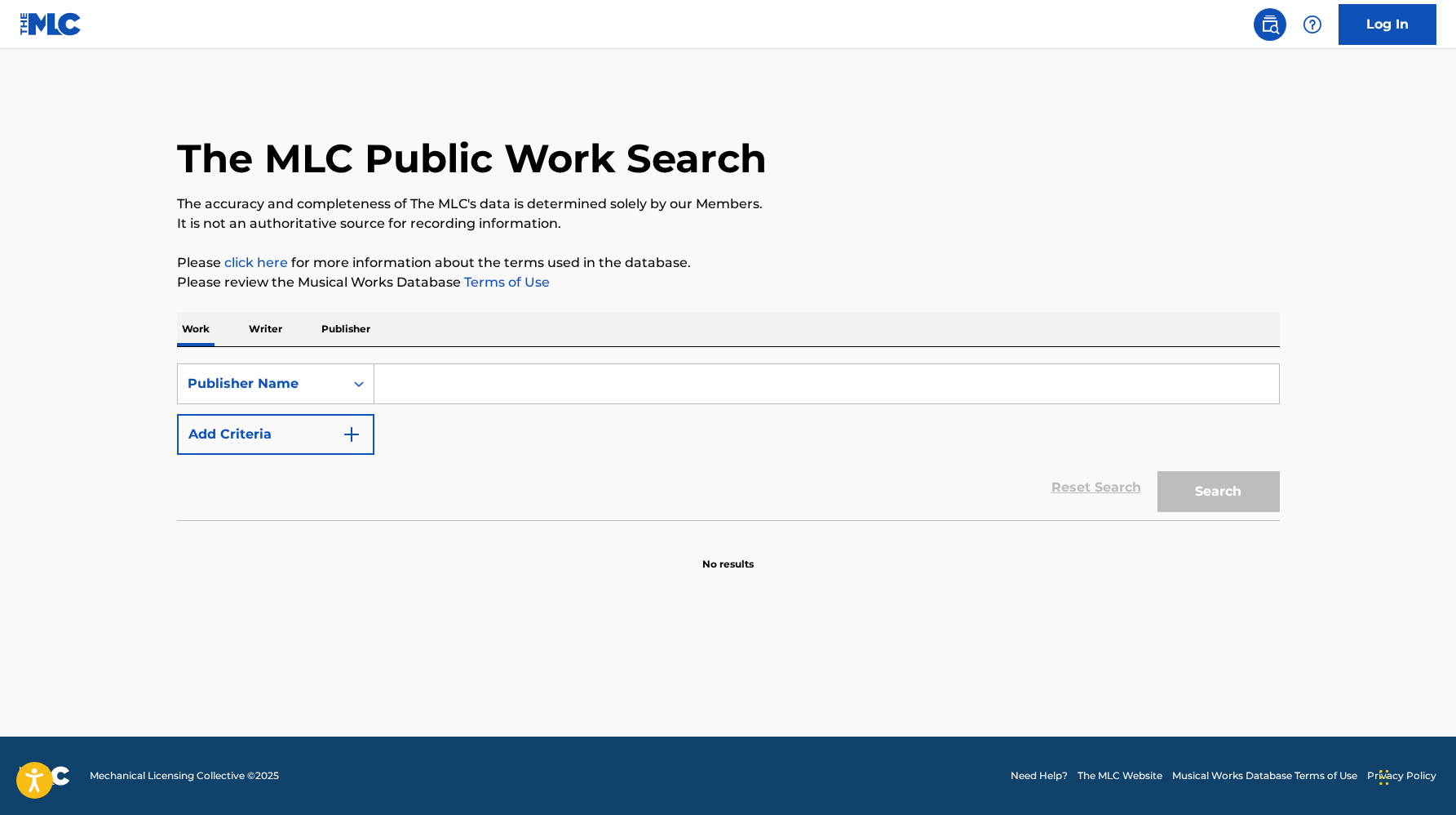
click at [537, 399] on input "Search Form" at bounding box center [827, 384] width 905 height 39
paste input "I Like Turtles Music"
type input "I Like Turtles Music"
click at [1157, 471] on button "Search" at bounding box center [1218, 492] width 122 height 41
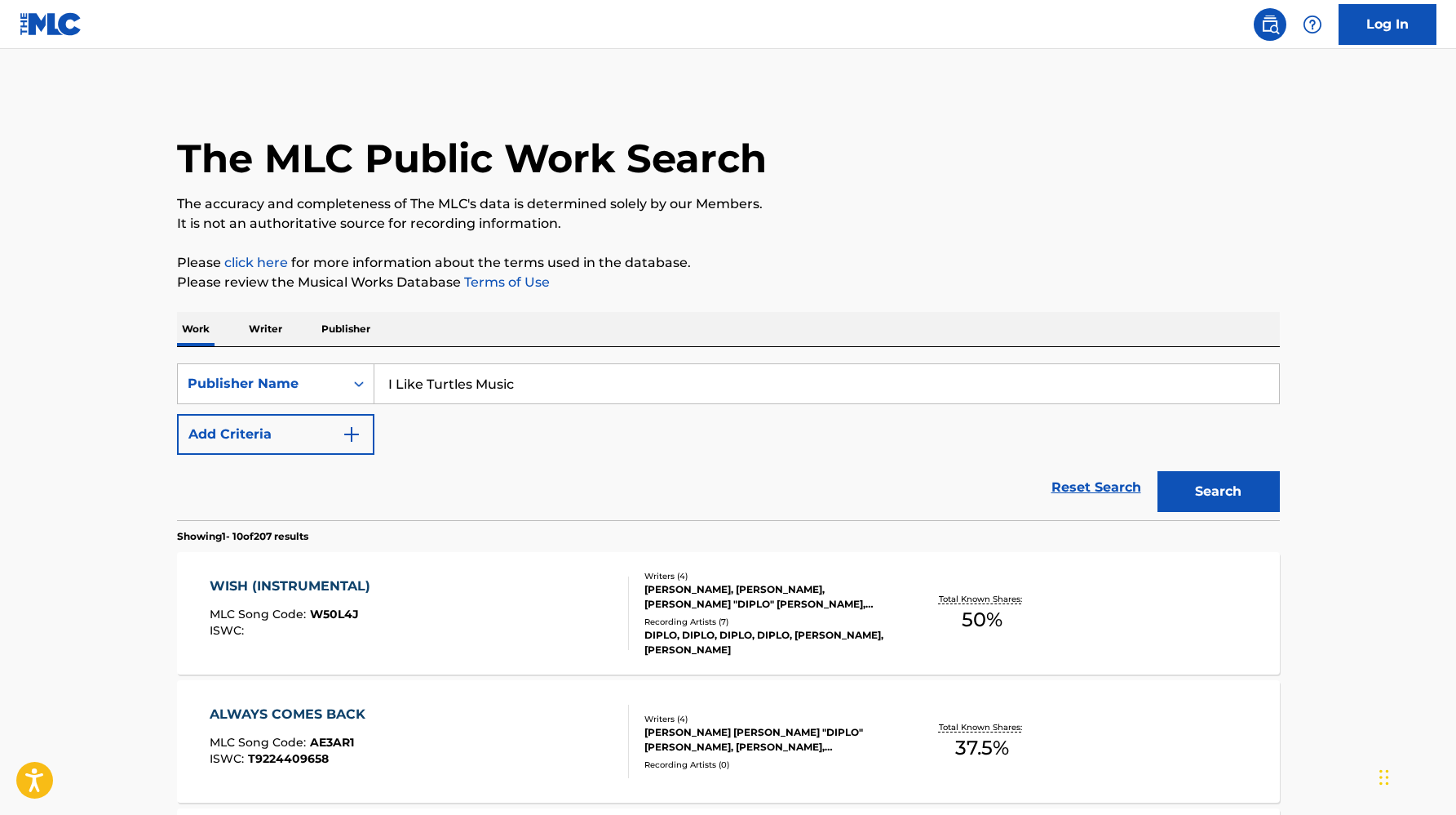
click at [717, 606] on div "WYATT SANDERS, ROBIN PETERS, THOMAS "DIPLO" WESLEY PENTZ, BOAZ JONG DE" at bounding box center [768, 597] width 247 height 29
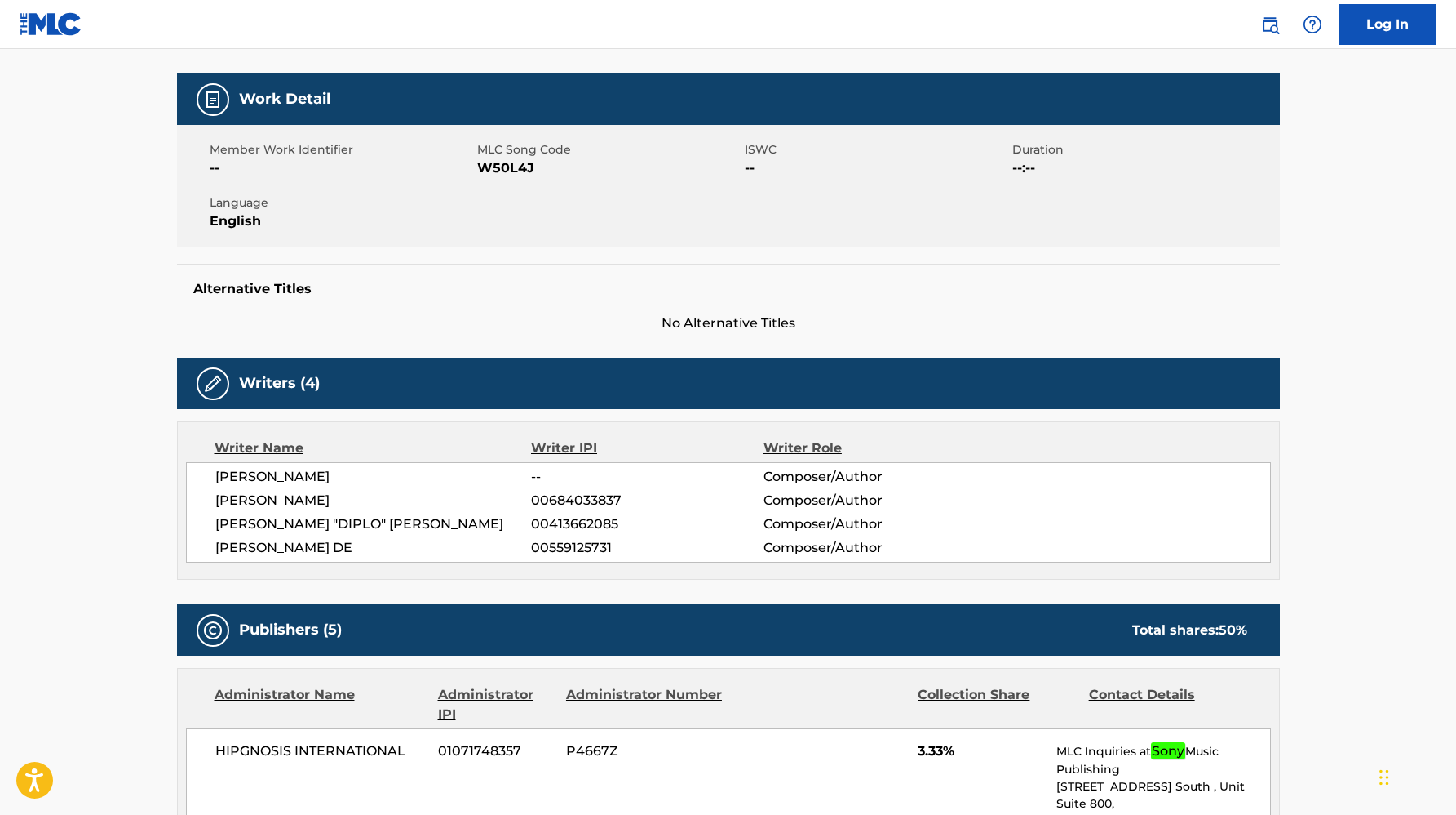
scroll to position [155, 0]
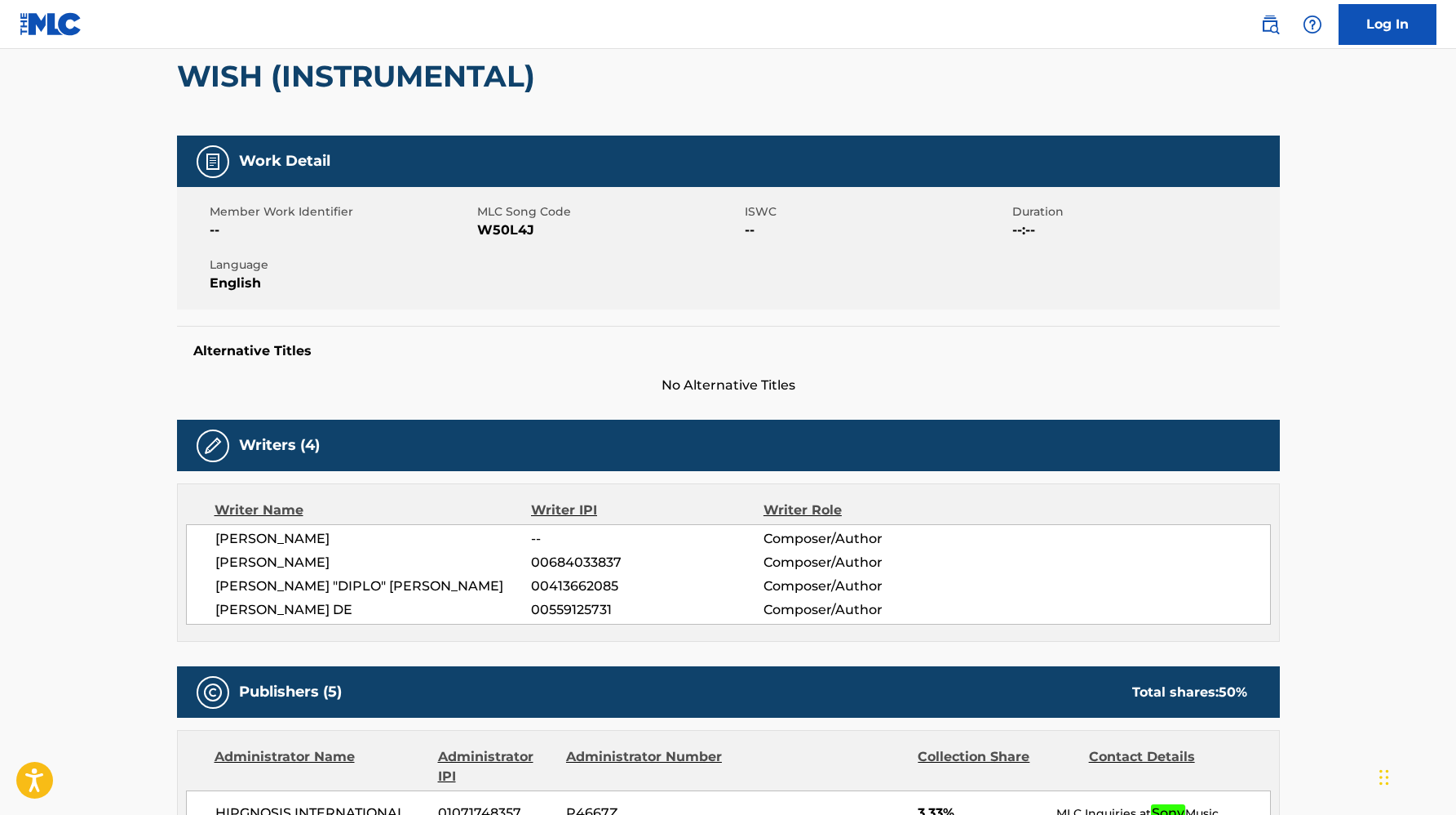
click at [524, 231] on span "W50L4J" at bounding box center [609, 230] width 264 height 20
copy span "W50L4J"
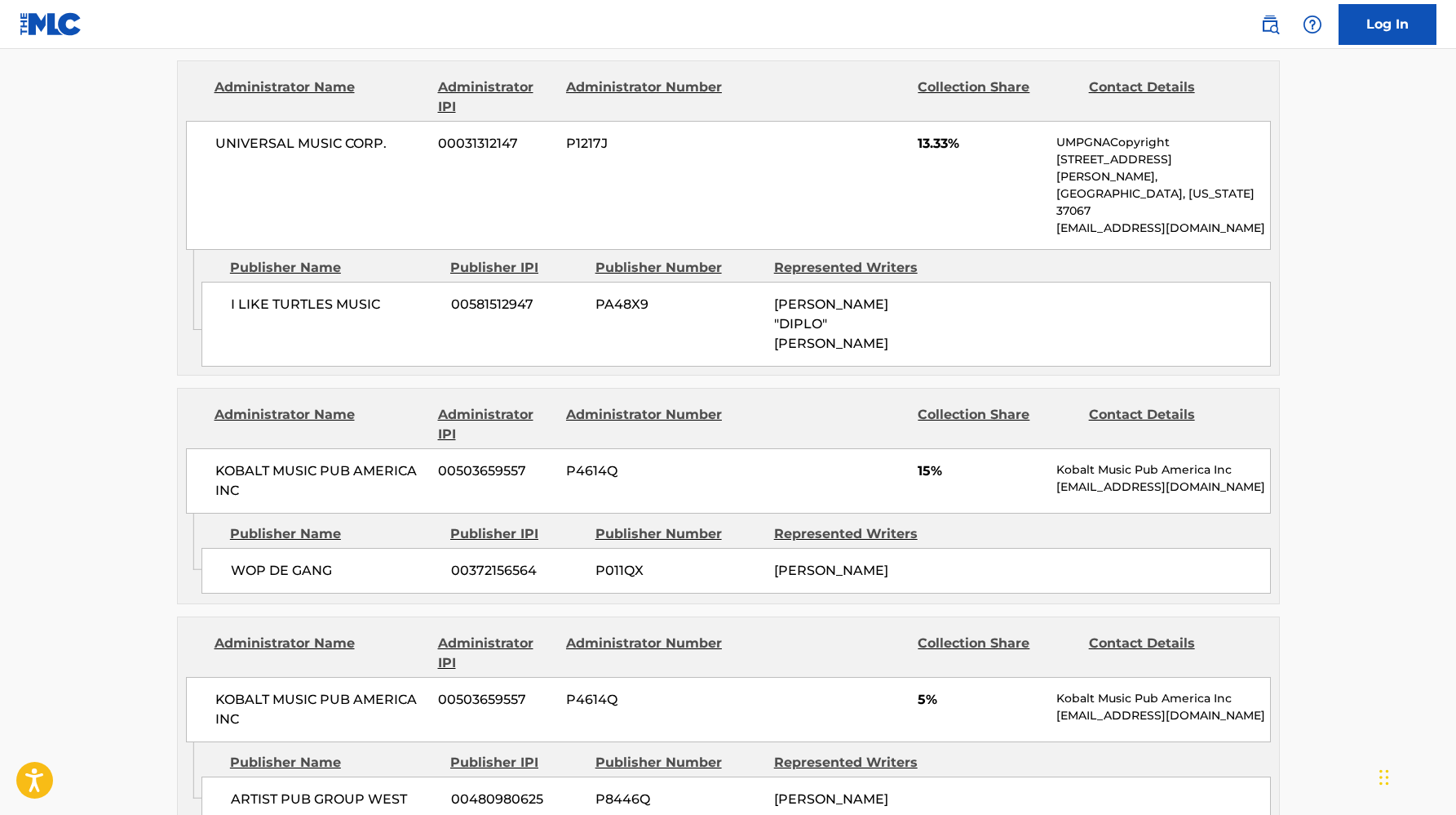
scroll to position [1503, 0]
